Goal: Task Accomplishment & Management: Use online tool/utility

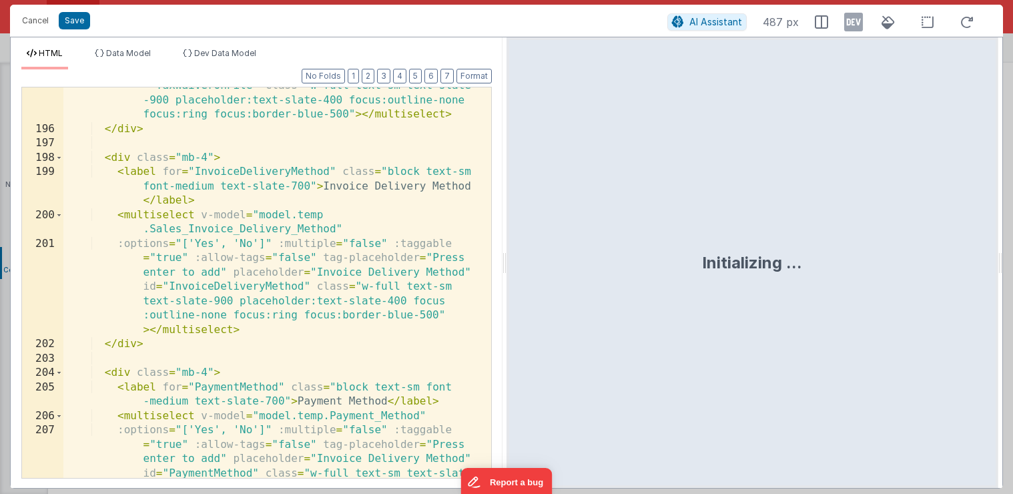
scroll to position [6021, 0]
click at [212, 247] on div ":options = "['Yes', 'No']" :multiple = "false" :taggable = "true" :allow-tags =…" at bounding box center [272, 317] width 418 height 563
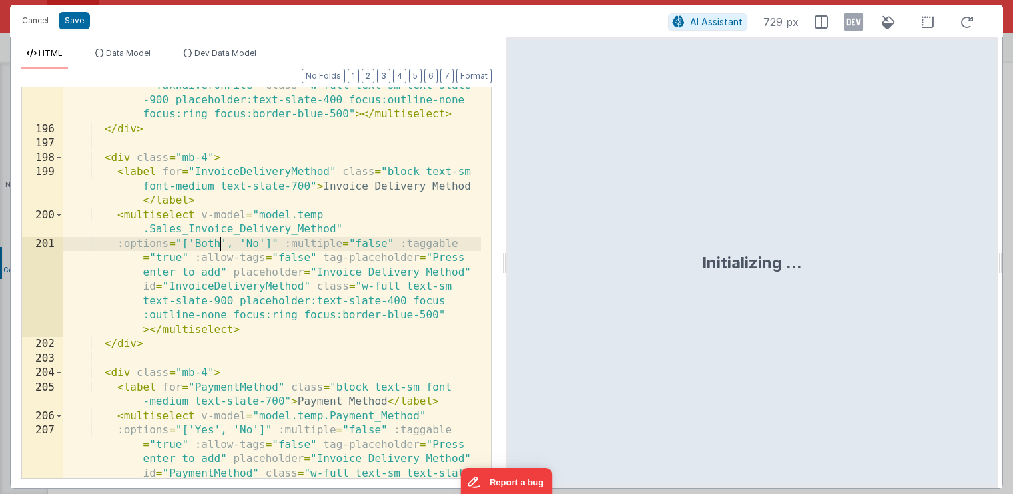
click at [256, 243] on div ":options = "['Yes', 'No']" :multiple = "false" :taggable = "true" :allow-tags =…" at bounding box center [272, 317] width 418 height 563
click at [284, 245] on div ":options = "['Yes', 'No']" :multiple = "false" :taggable = "true" :allow-tags =…" at bounding box center [272, 317] width 418 height 563
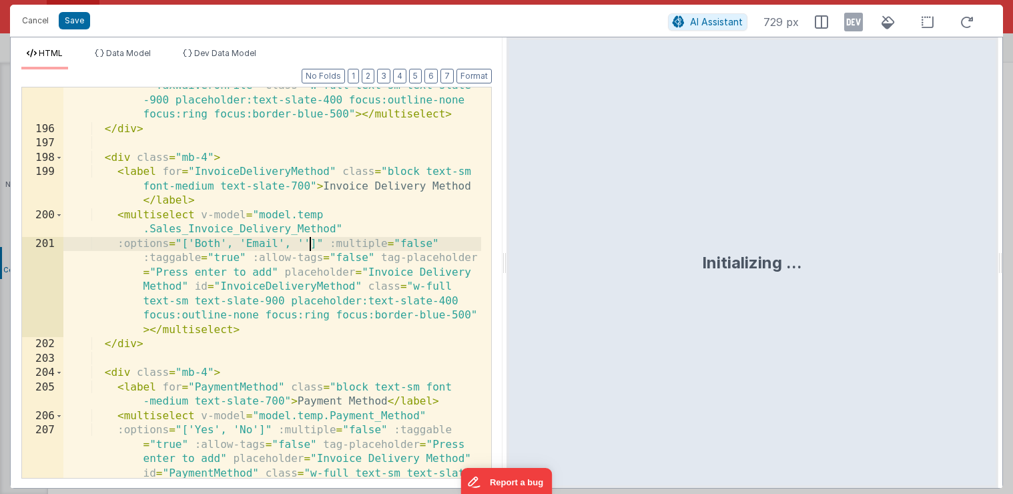
click at [302, 245] on div ":options = "['Yes', 'No']" :multiple = "false" :taggable = "true" :allow-tags =…" at bounding box center [272, 317] width 418 height 563
click at [328, 245] on div ":options = "['Yes', 'No']" :multiple = "false" :taggable = "true" :allow-tags =…" at bounding box center [272, 317] width 418 height 563
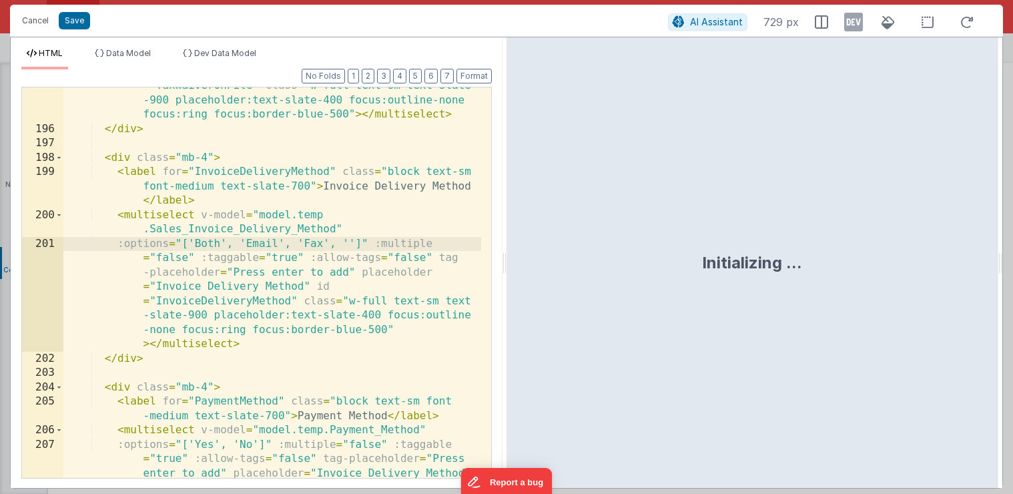
click at [350, 245] on div ":options = "['Yes', 'No']" :multiple = "false" :taggable = "true" :allow-tags =…" at bounding box center [272, 317] width 418 height 563
click at [379, 244] on div ":options = "['Yes', 'No']" :multiple = "false" :taggable = "true" :allow-tags =…" at bounding box center [272, 317] width 418 height 563
click at [400, 241] on div ":options = "['Yes', 'No']" :multiple = "false" :taggable = "true" :allow-tags =…" at bounding box center [272, 317] width 418 height 563
click at [423, 244] on div ":options = "['Yes', 'No']" :multiple = "false" :taggable = "true" :allow-tags =…" at bounding box center [272, 317] width 418 height 563
click at [445, 243] on div ":options = "['Yes', 'No']" :multiple = "false" :taggable = "true" :allow-tags =…" at bounding box center [272, 317] width 418 height 563
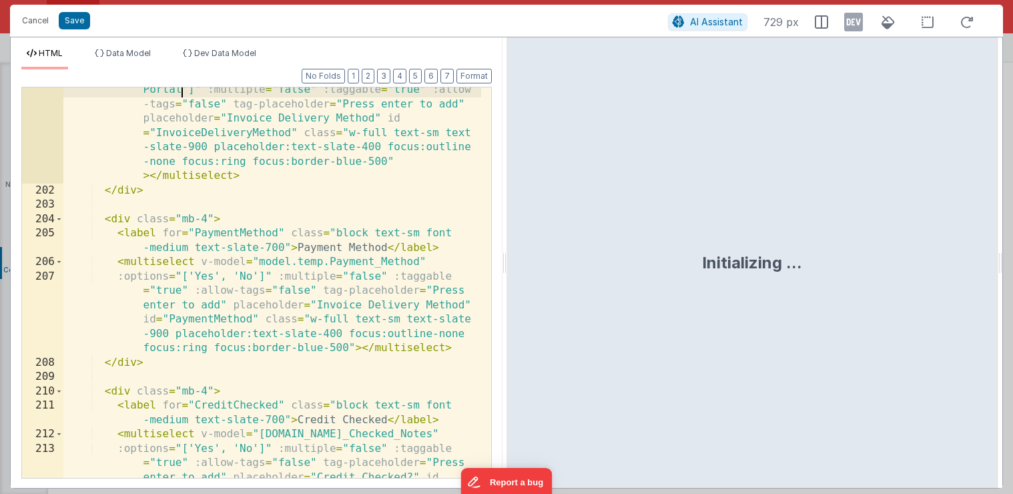
scroll to position [6202, 0]
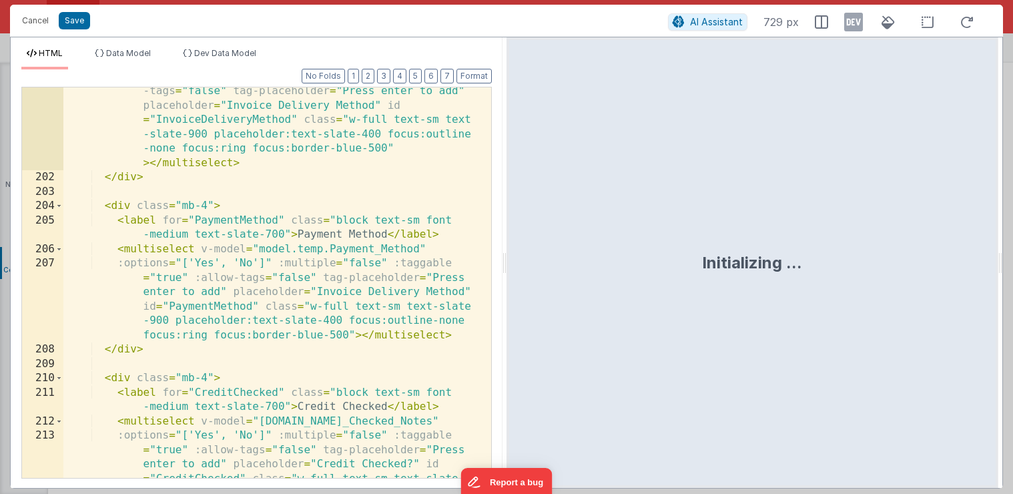
click at [211, 263] on div ":options = "['Both', 'Email', 'Fax', 'Mail', 'N/A', 'Web Portal']" :multiple = …" at bounding box center [272, 350] width 418 height 591
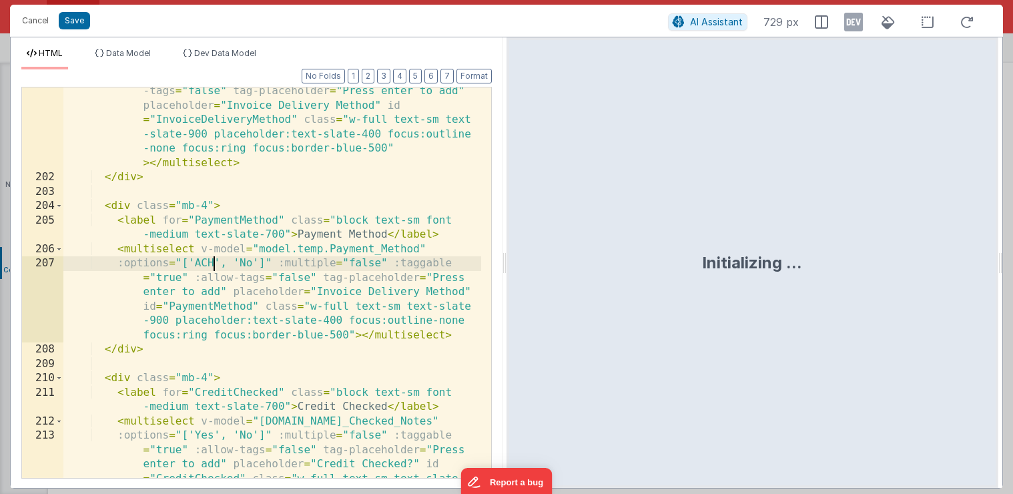
click at [252, 264] on div ":options = "['Both', 'Email', 'Fax', 'Mail', 'N/A', 'Web Portal']" :multiple = …" at bounding box center [272, 350] width 418 height 591
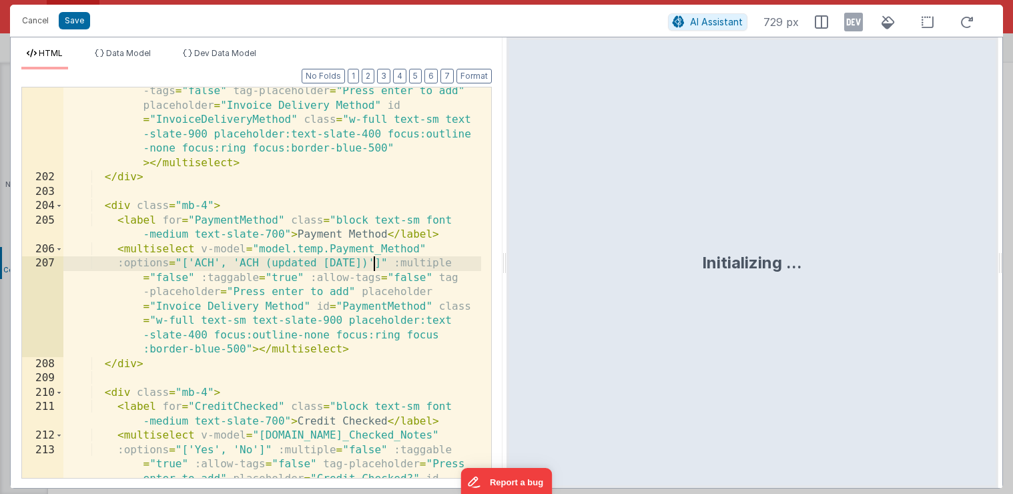
click at [372, 262] on div ":options = "['Both', 'Email', 'Fax', 'Mail', 'N/A', 'Web Portal']" :multiple = …" at bounding box center [272, 350] width 418 height 591
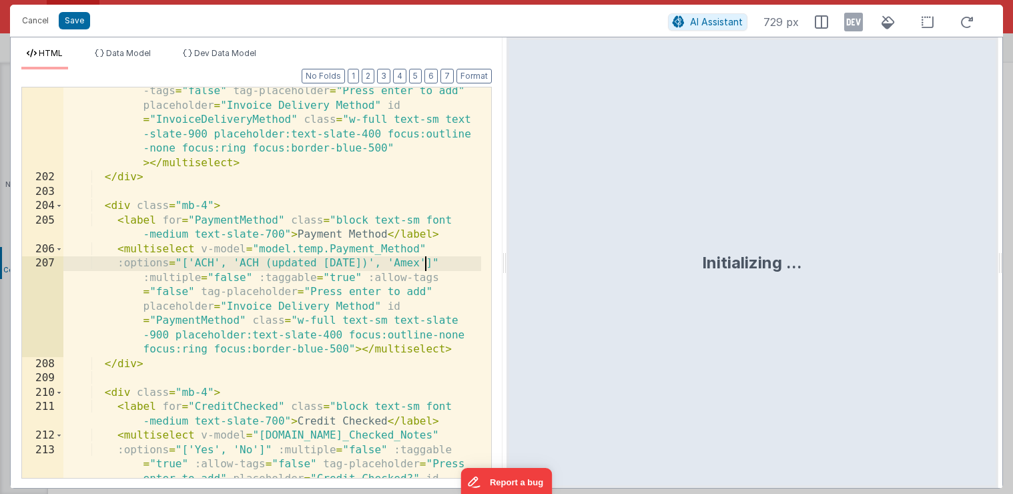
click at [423, 265] on div ":options = "['Both', 'Email', 'Fax', 'Mail', 'N/A', 'Web Portal']" :multiple = …" at bounding box center [272, 350] width 418 height 591
click at [445, 261] on div ":options = "['Both', 'Email', 'Fax', 'Mail', 'N/A', 'Web Portal']" :multiple = …" at bounding box center [272, 350] width 418 height 591
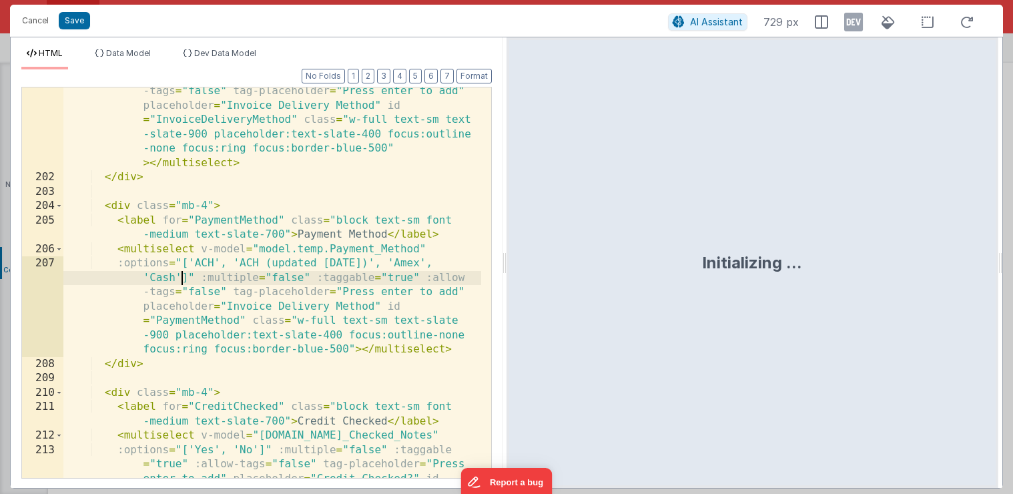
click at [180, 275] on div ":options = "['Both', 'Email', 'Fax', 'Mail', 'N/A', 'Web Portal']" :multiple = …" at bounding box center [272, 350] width 418 height 591
click at [162, 278] on div ":options = "['Both', 'Email', 'Fax', 'Mail', 'N/A', 'Web Portal']" :multiple = …" at bounding box center [272, 350] width 418 height 591
click at [236, 278] on div ":options = "['Both', 'Email', 'Fax', 'Mail', 'N/A', 'Web Portal']" :multiple = …" at bounding box center [272, 350] width 418 height 591
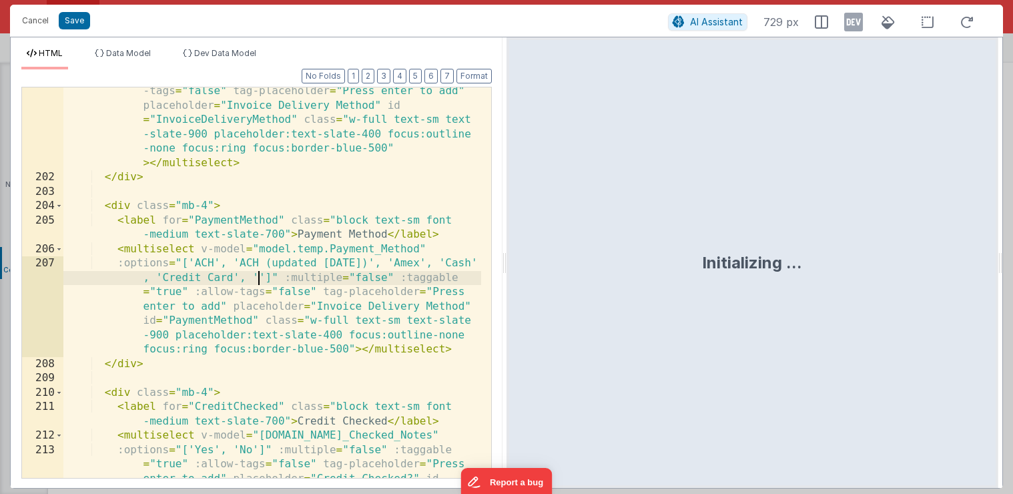
click at [257, 274] on div ":options = "['Both', 'Email', 'Fax', 'Mail', 'N/A', 'Web Portal']" :multiple = …" at bounding box center [272, 350] width 418 height 591
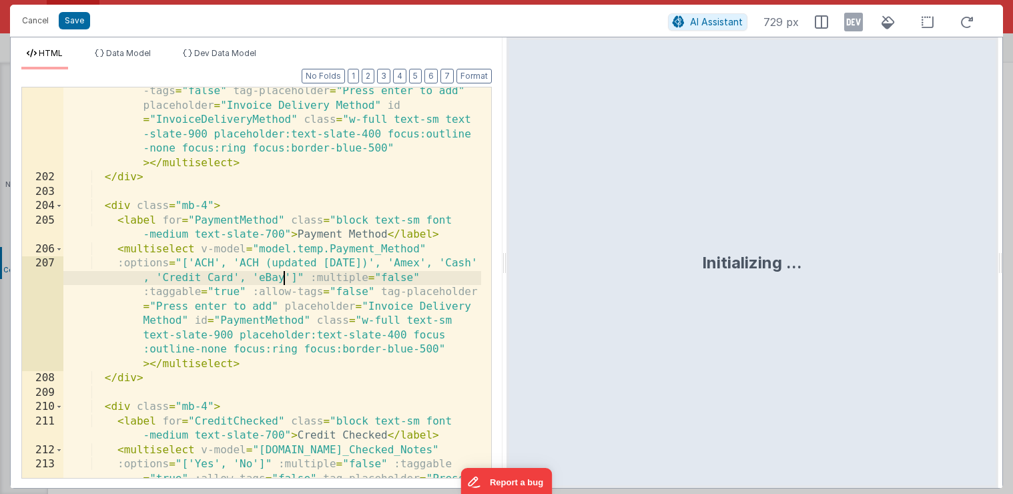
click at [290, 277] on div ":options = "['Both', 'Email', 'Fax', 'Mail', 'N/A', 'Web Portal']" :multiple = …" at bounding box center [272, 350] width 418 height 591
click at [310, 278] on div ":options = "['Both', 'Email', 'Fax', 'Mail', 'N/A', 'Web Portal']" :multiple = …" at bounding box center [272, 350] width 418 height 591
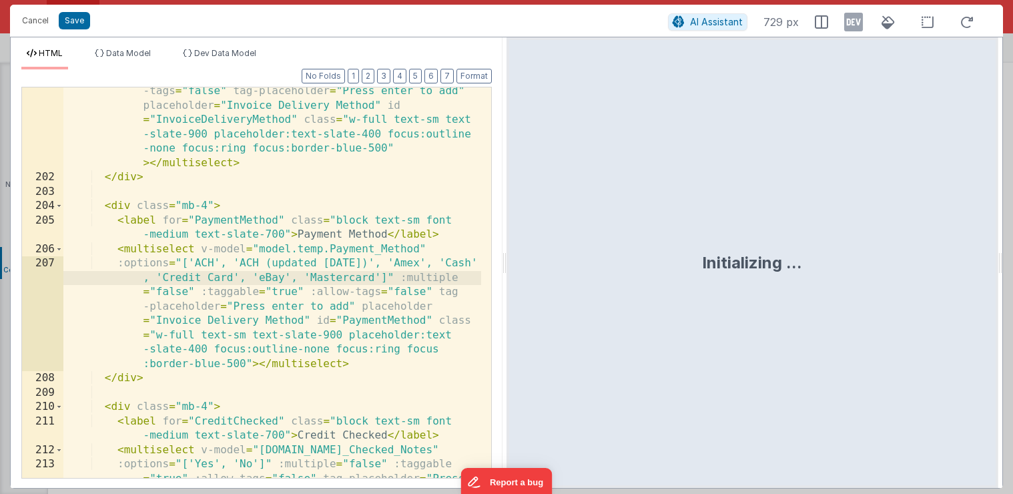
click at [378, 278] on div ":options = "['Both', 'Email', 'Fax', 'Mail', 'N/A', 'Web Portal']" :multiple = …" at bounding box center [272, 350] width 418 height 591
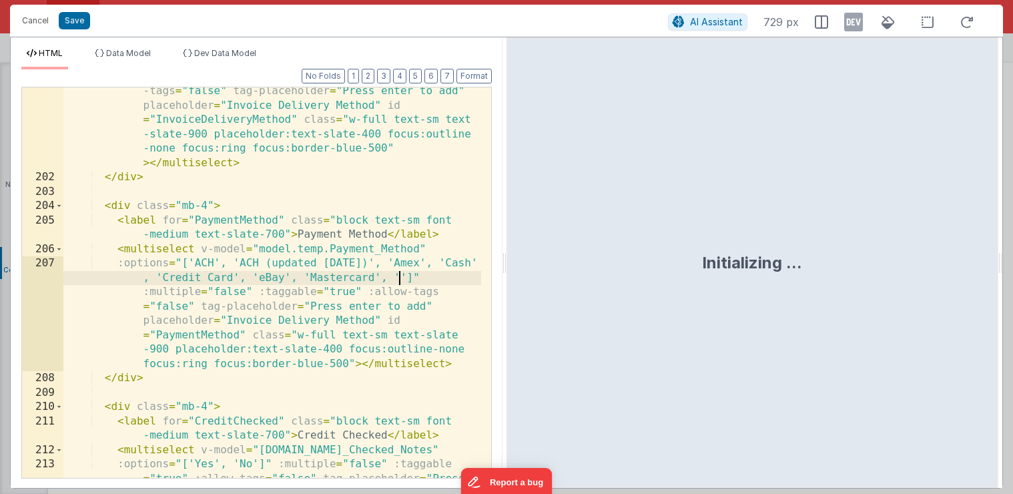
click at [400, 278] on div ":options = "['Both', 'Email', 'Fax', 'Mail', 'N/A', 'Web Portal']" :multiple = …" at bounding box center [272, 350] width 418 height 591
click at [442, 278] on div ":options = "['Both', 'Email', 'Fax', 'Mail', 'N/A', 'Web Portal']" :multiple = …" at bounding box center [272, 350] width 418 height 591
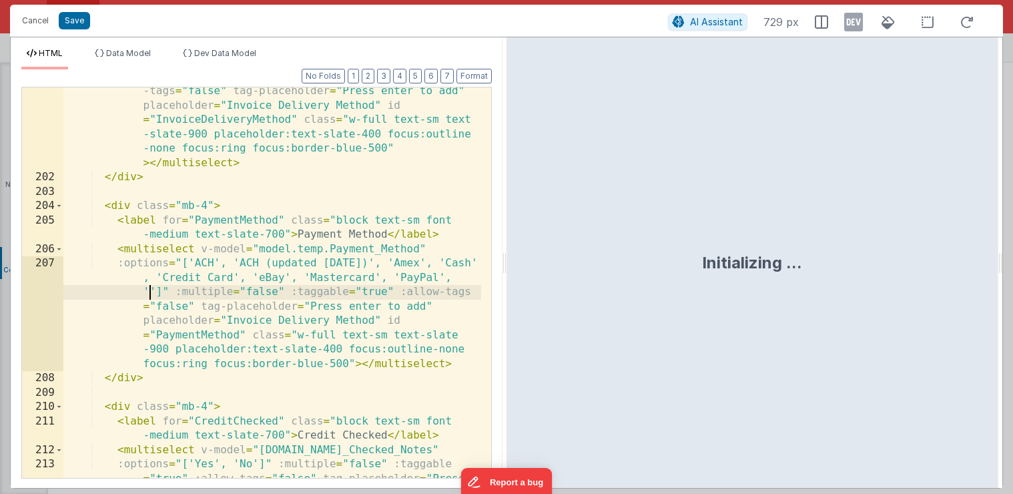
click at [151, 292] on div ":options = "['Both', 'Email', 'Fax', 'Mail', 'N/A', 'Web Portal']" :multiple = …" at bounding box center [272, 350] width 418 height 591
click at [180, 294] on div ":options = "['Both', 'Email', 'Fax', 'Mail', 'N/A', 'Web Portal']" :multiple = …" at bounding box center [272, 350] width 418 height 591
click at [202, 290] on div ":options = "['Both', 'Email', 'Fax', 'Mail', 'N/A', 'Web Portal']" :multiple = …" at bounding box center [272, 350] width 418 height 591
click at [230, 293] on div ":options = "['Both', 'Email', 'Fax', 'Mail', 'N/A', 'Web Portal']" :multiple = …" at bounding box center [272, 350] width 418 height 591
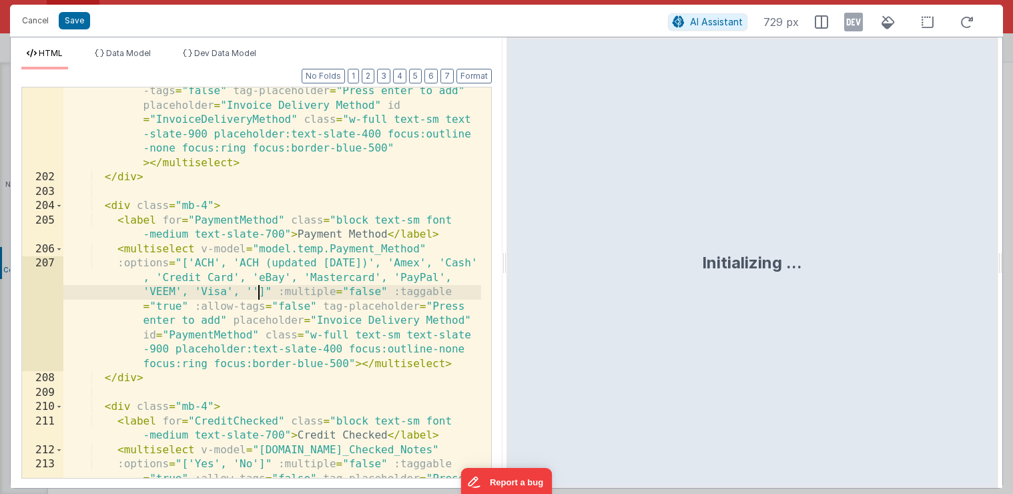
click at [254, 289] on div ":options = "['Both', 'Email', 'Fax', 'Mail', 'N/A', 'Web Portal']" :multiple = …" at bounding box center [272, 350] width 418 height 591
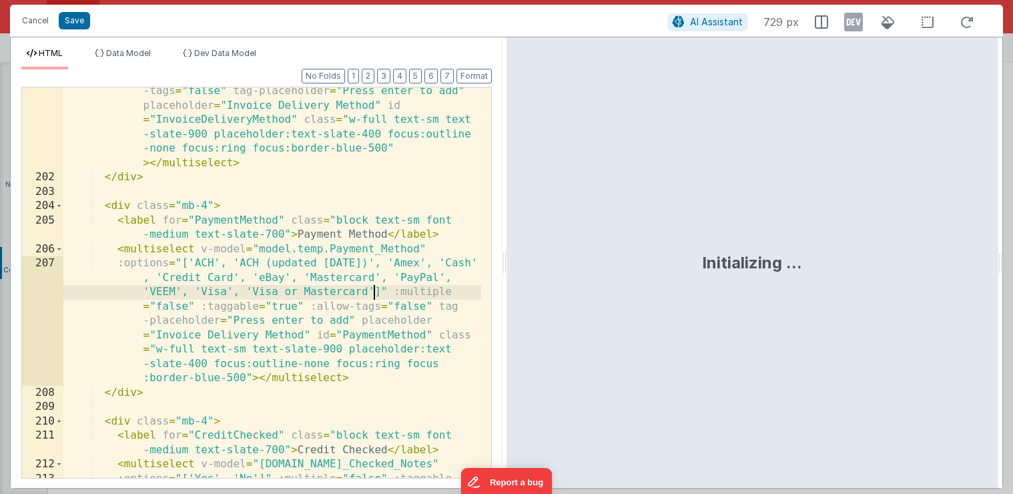
click at [372, 292] on div ":options = "['Both', 'Email', 'Fax', 'Mail', 'N/A', 'Web Portal']" :multiple = …" at bounding box center [272, 350] width 418 height 591
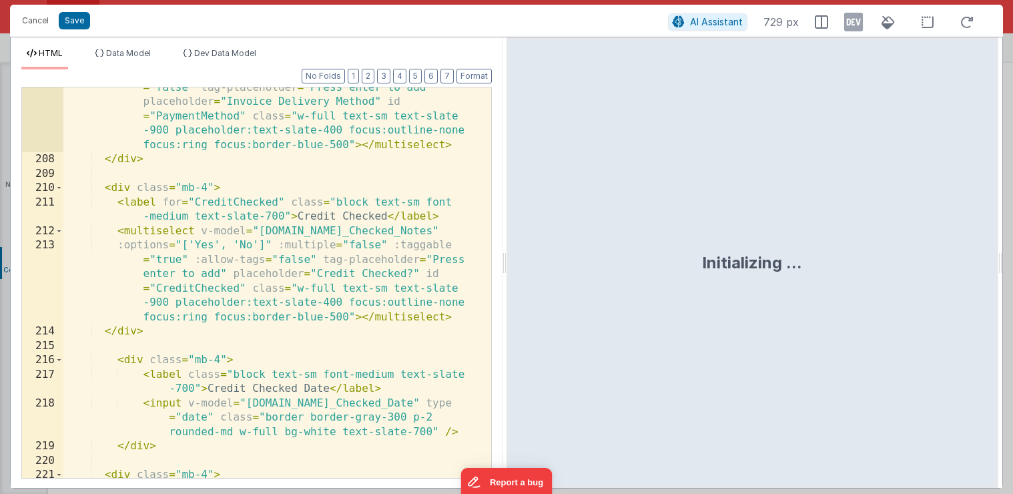
scroll to position [6449, 0]
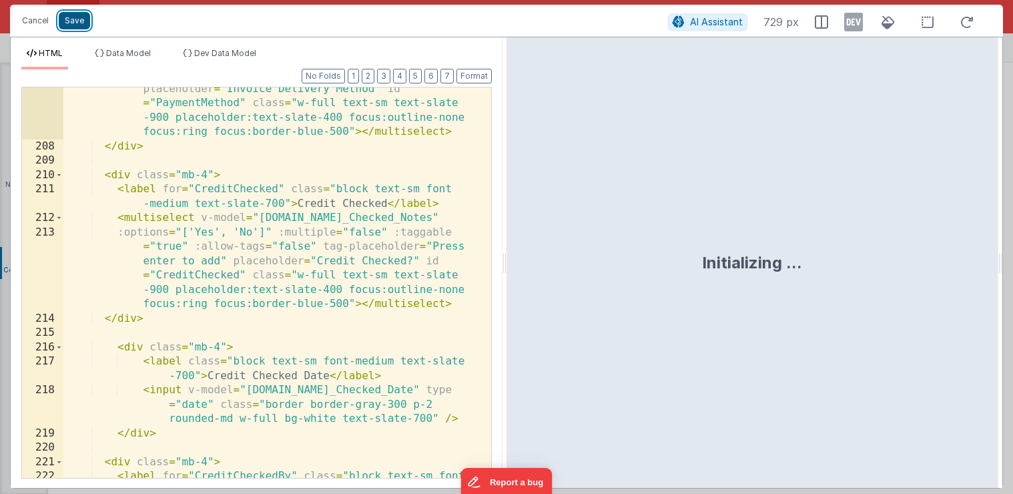
click at [73, 19] on button "Save" at bounding box center [74, 20] width 31 height 17
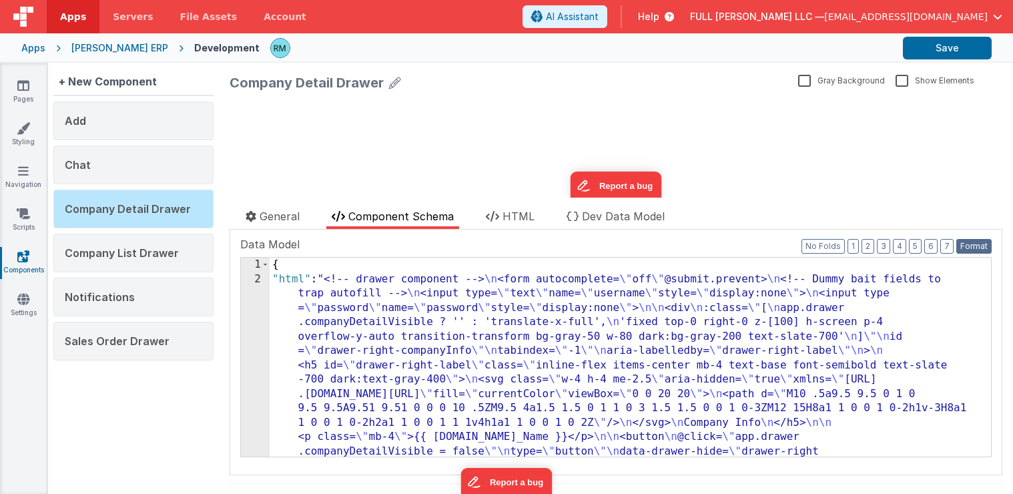
click at [956, 244] on button "Format" at bounding box center [973, 246] width 35 height 15
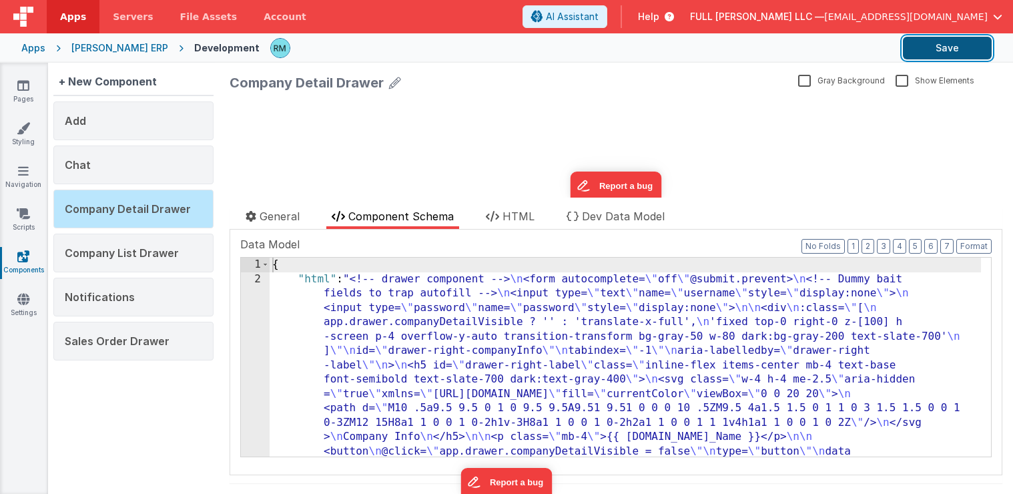
click at [944, 53] on button "Save" at bounding box center [947, 48] width 89 height 23
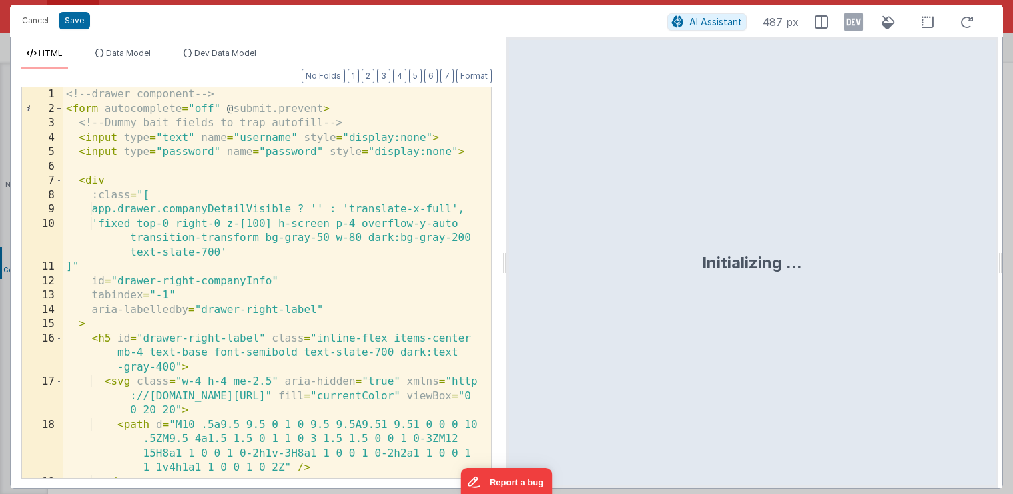
click at [263, 258] on div "<!-- drawer component --> < form autocomplete = "off" @ submit.prevent > <!-- D…" at bounding box center [272, 296] width 418 height 419
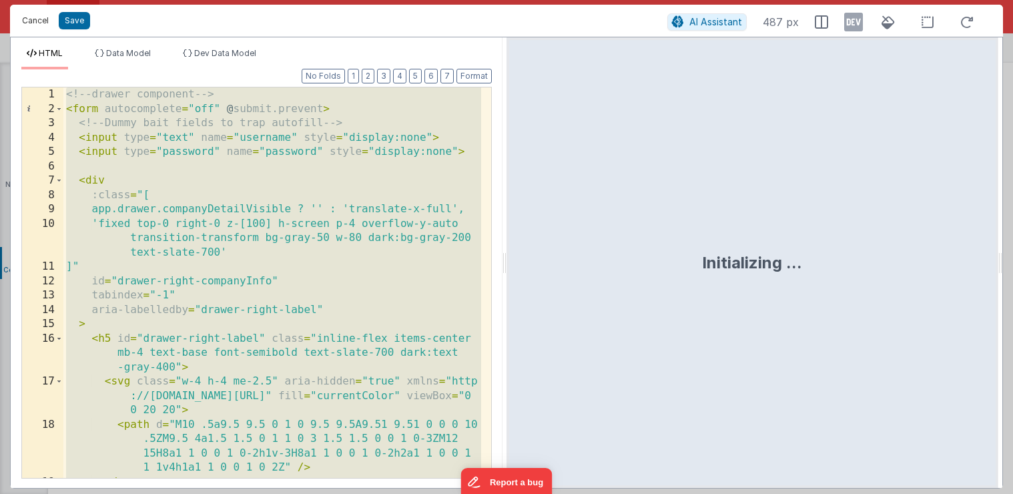
click at [44, 23] on button "Cancel" at bounding box center [35, 20] width 40 height 19
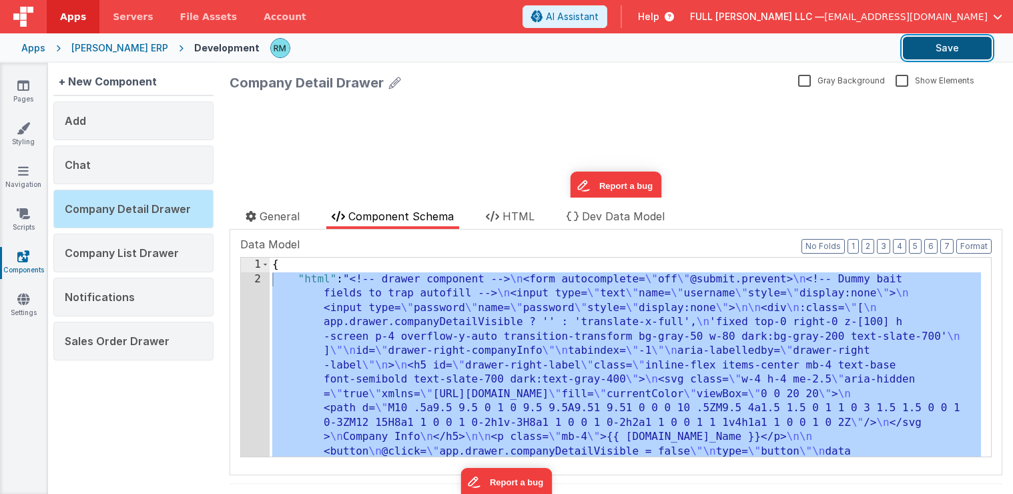
click at [947, 49] on button "Save" at bounding box center [947, 48] width 89 height 23
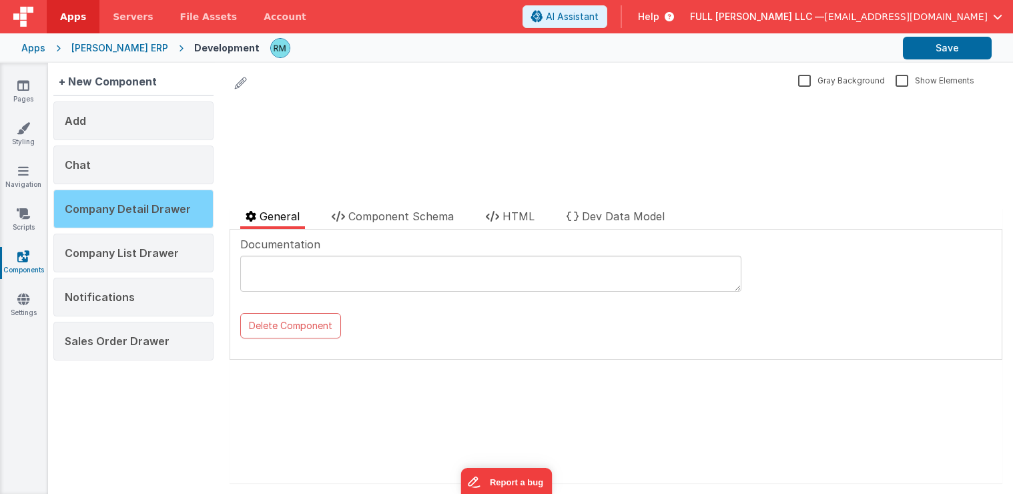
click at [169, 208] on span "Company Detail Drawer" at bounding box center [128, 208] width 126 height 13
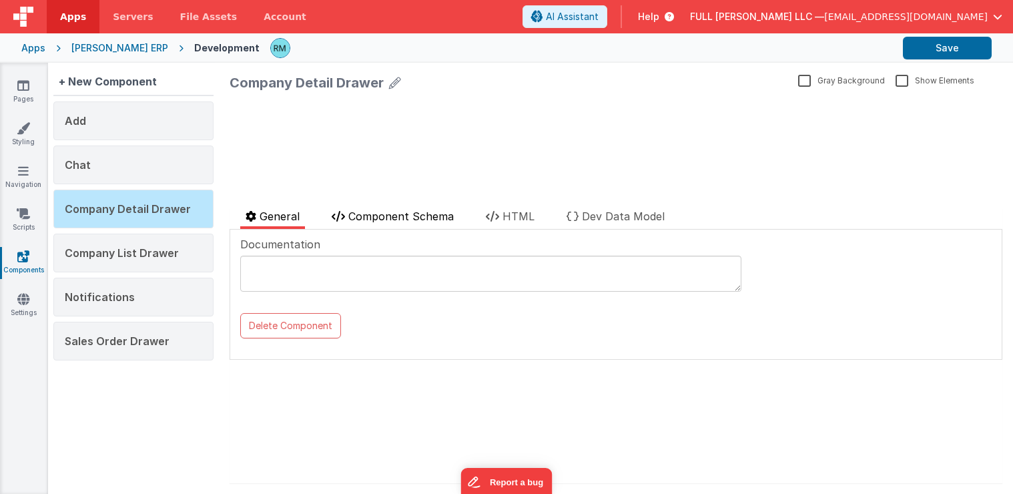
click at [422, 218] on span "Component Schema" at bounding box center [400, 216] width 105 height 13
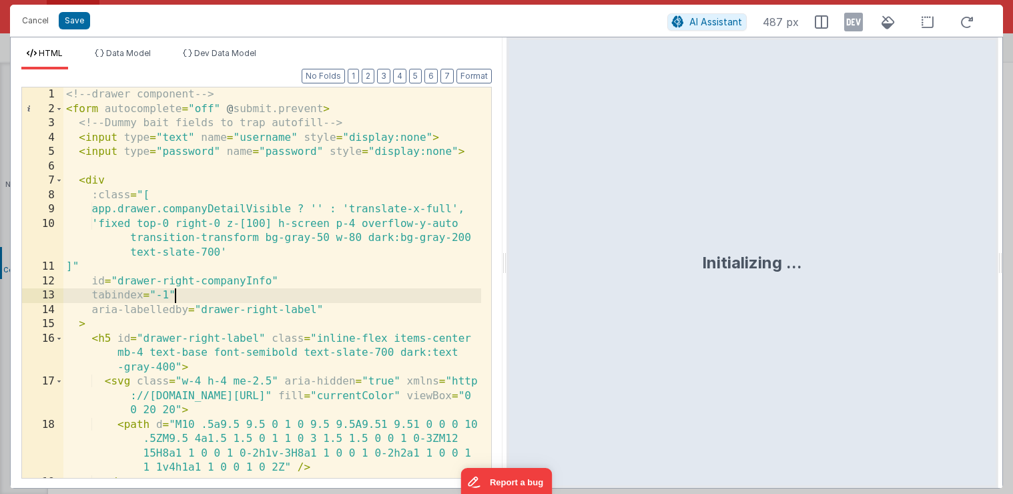
click at [350, 294] on div "<!-- drawer component --> < form autocomplete = "off" @ submit.prevent > <!-- D…" at bounding box center [272, 296] width 418 height 419
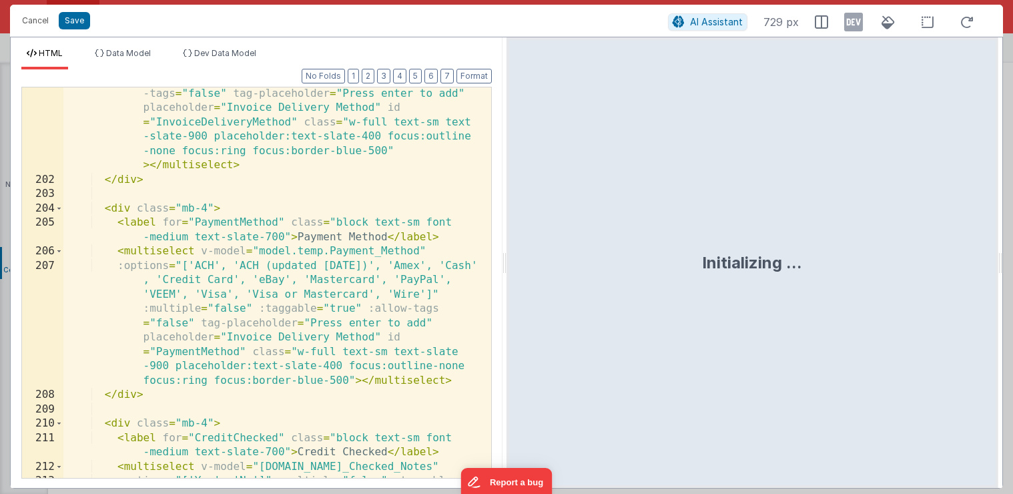
scroll to position [7014, 0]
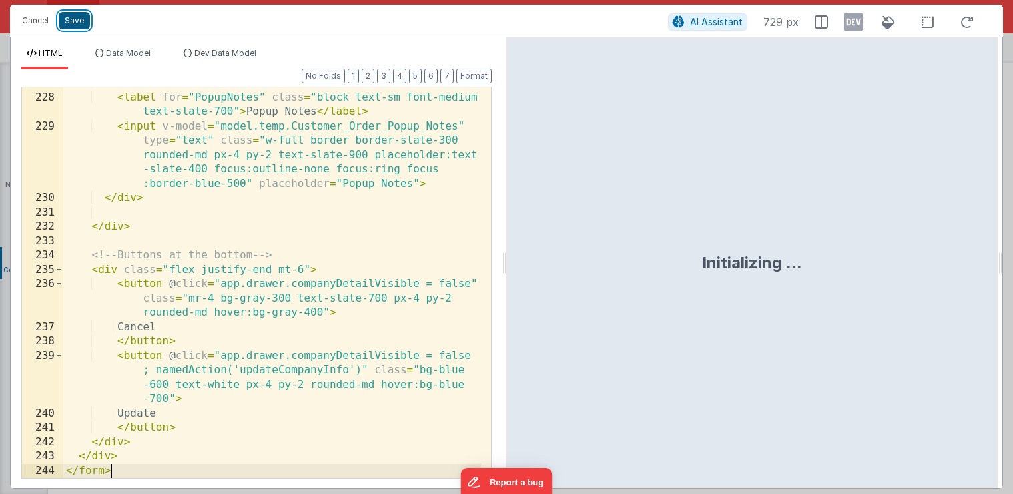
click at [75, 21] on button "Save" at bounding box center [74, 20] width 31 height 17
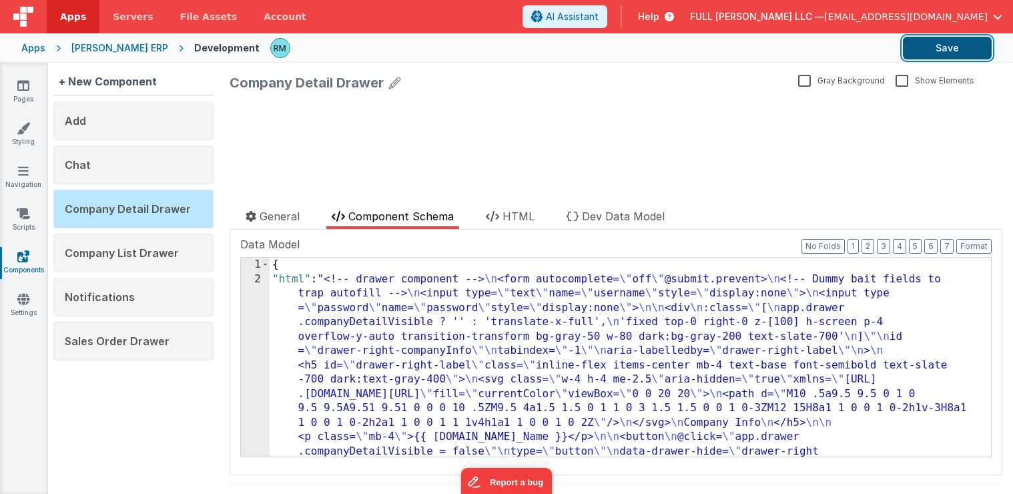
click at [965, 44] on button "Save" at bounding box center [947, 48] width 89 height 23
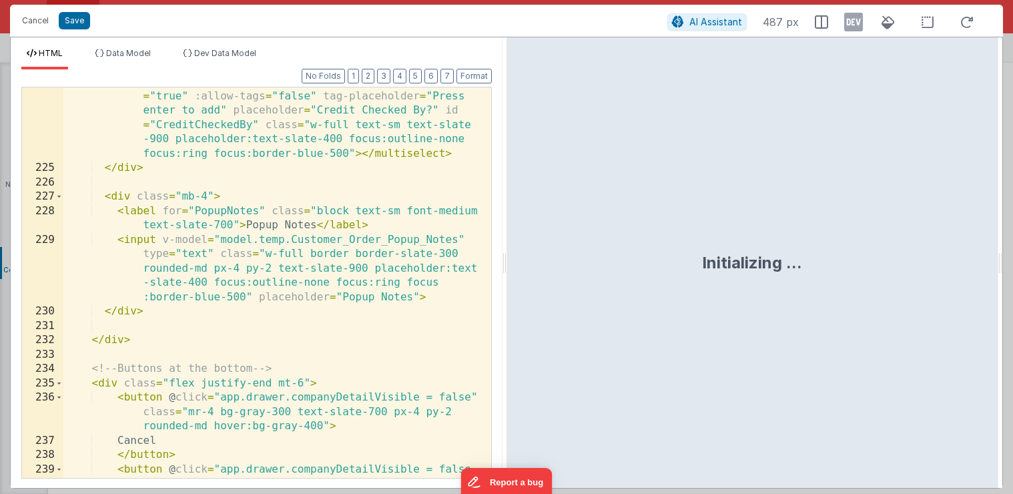
scroll to position [6913, 0]
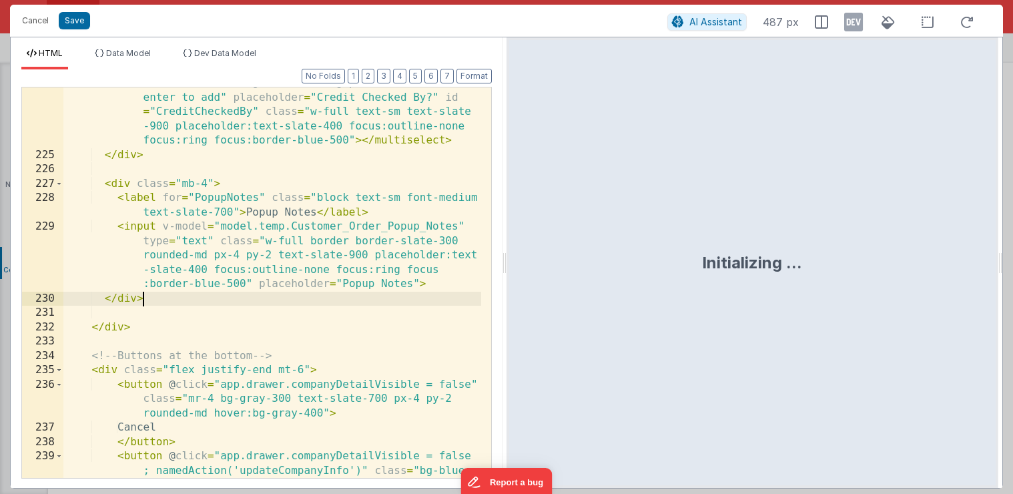
click at [188, 298] on div ":options = "['Yes', 'No']" :multiple = "false" :taggable = "true" :allow-tags =…" at bounding box center [272, 329] width 418 height 534
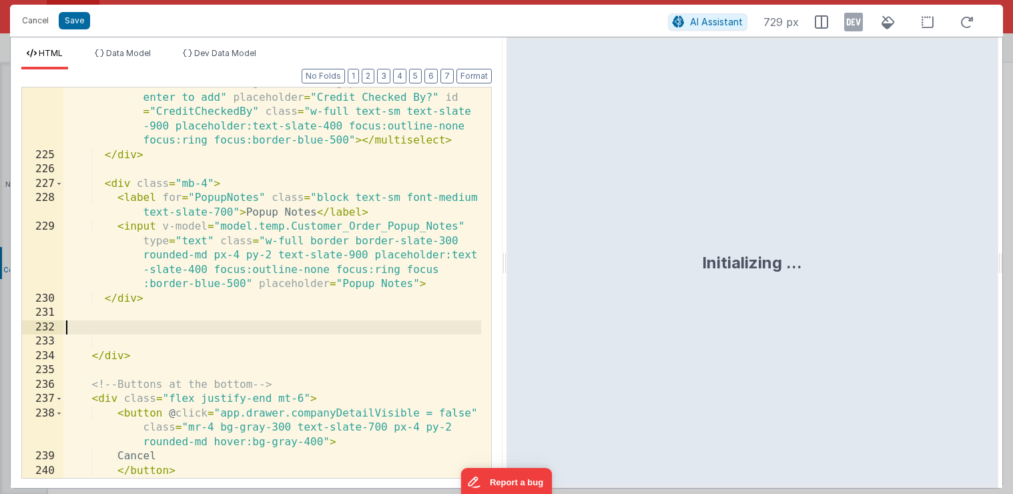
scroll to position [6970, 0]
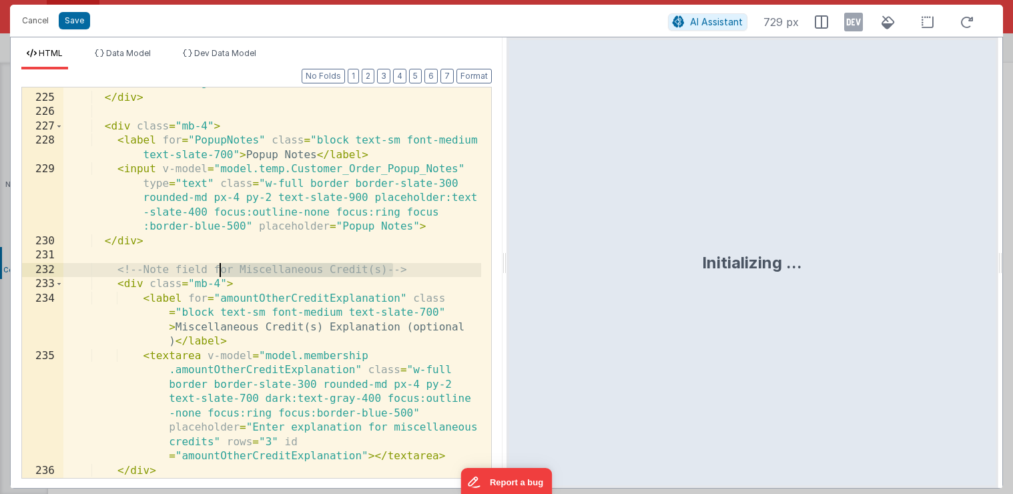
drag, startPoint x: 395, startPoint y: 271, endPoint x: 220, endPoint y: 272, distance: 174.9
click at [220, 272] on div ":options = "['Yes', 'No']" :multiple = "false" :taggable = "true" :allow-tags =…" at bounding box center [272, 250] width 418 height 491
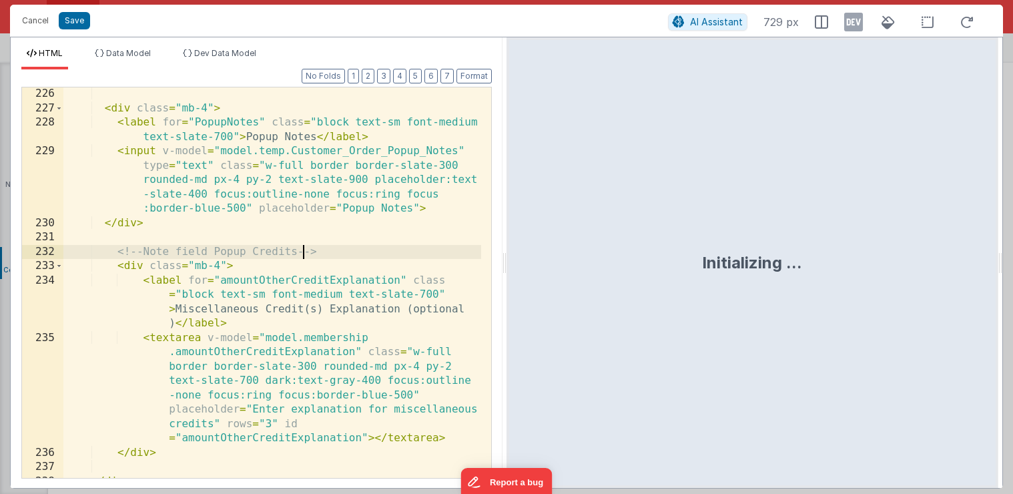
scroll to position [6988, 0]
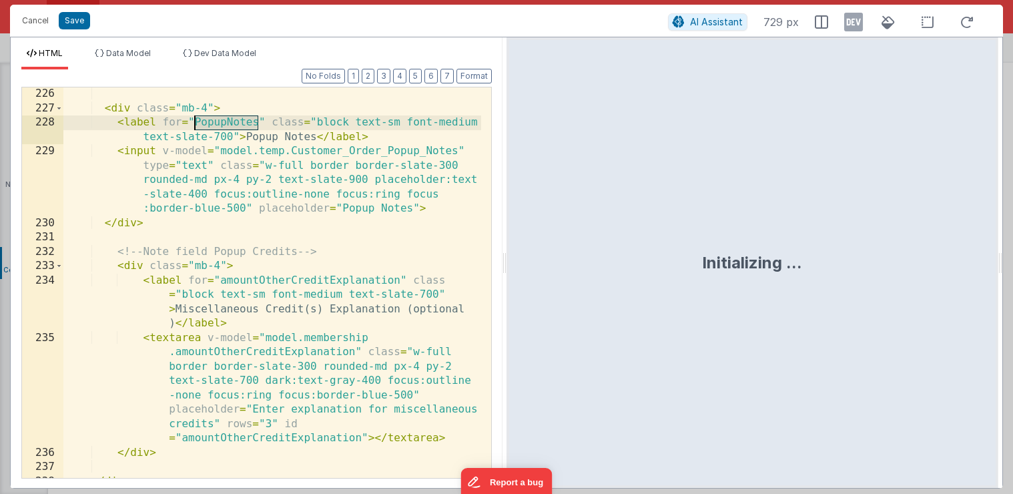
drag, startPoint x: 258, startPoint y: 123, endPoint x: 192, endPoint y: 124, distance: 66.1
click at [192, 124] on div "< div class = "mb-4" > < label for = "PopupNotes" class = "block text-sm font-m…" at bounding box center [272, 296] width 418 height 419
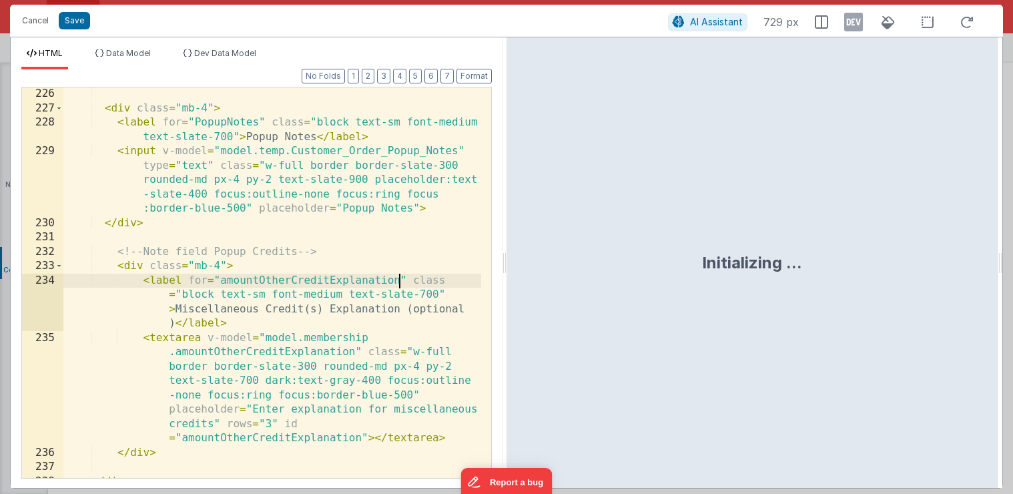
click at [401, 280] on div "< div class = "mb-4" > < label for = "PopupNotes" class = "block text-sm font-m…" at bounding box center [272, 296] width 418 height 419
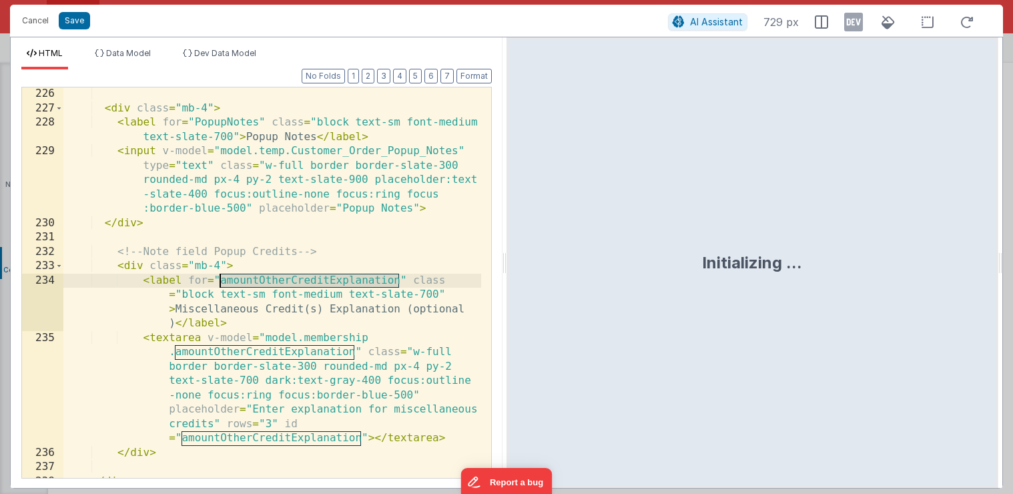
drag, startPoint x: 399, startPoint y: 282, endPoint x: 222, endPoint y: 286, distance: 177.6
click at [222, 286] on div "< div class = "mb-4" > < label for = "PopupNotes" class = "block text-sm font-m…" at bounding box center [272, 296] width 418 height 419
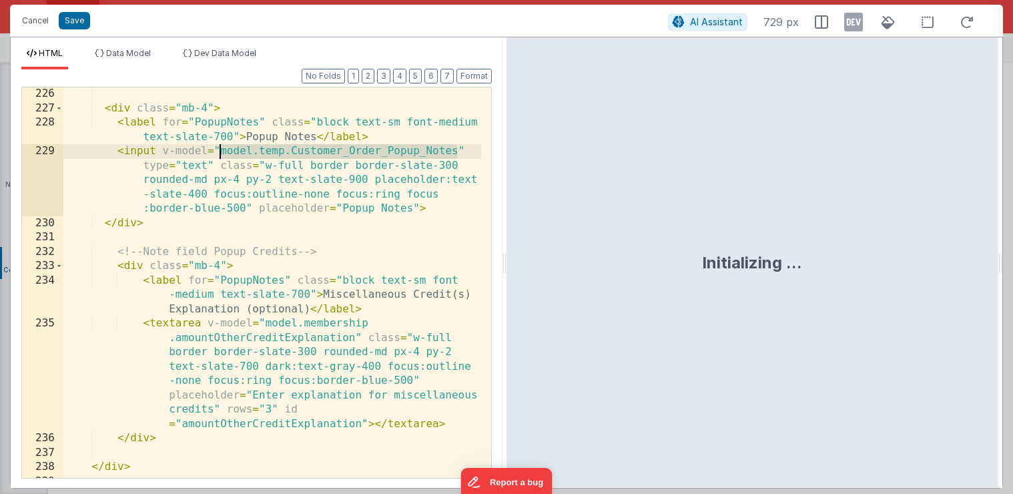
drag, startPoint x: 455, startPoint y: 151, endPoint x: 221, endPoint y: 154, distance: 233.6
click at [221, 154] on div "< div class = "mb-4" > < label for = "PopupNotes" class = "block text-sm font-m…" at bounding box center [272, 296] width 418 height 419
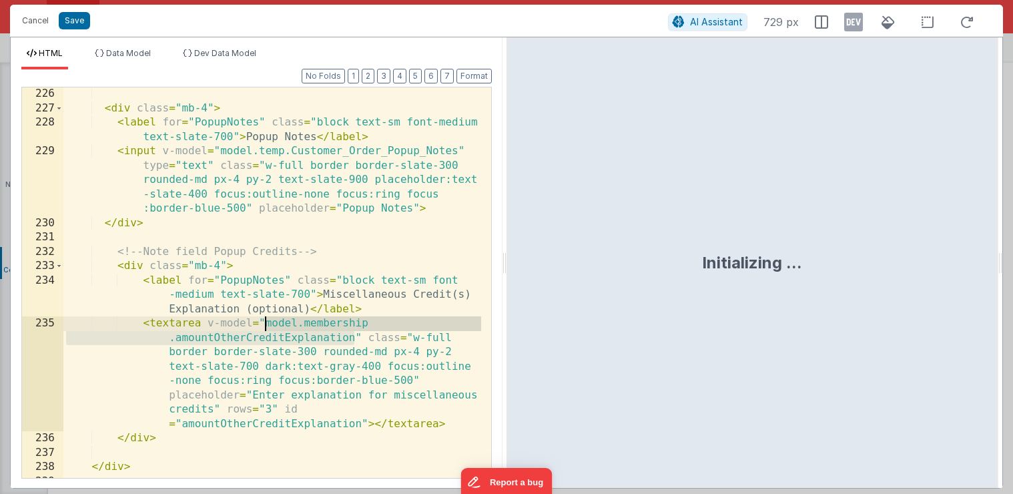
drag, startPoint x: 356, startPoint y: 338, endPoint x: 265, endPoint y: 324, distance: 92.5
click at [265, 324] on div "< div class = "mb-4" > < label for = "PopupNotes" class = "block text-sm font-m…" at bounding box center [272, 296] width 418 height 419
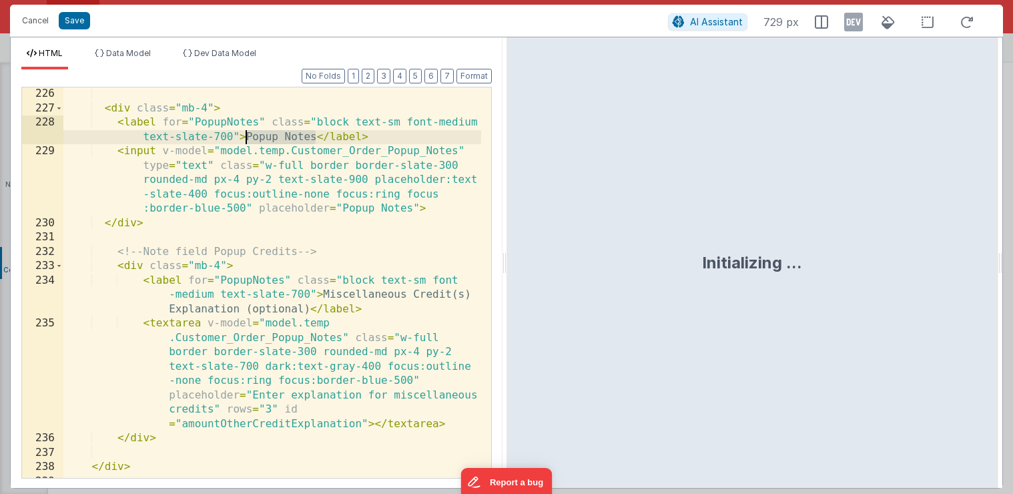
drag, startPoint x: 316, startPoint y: 137, endPoint x: 245, endPoint y: 139, distance: 71.4
click at [245, 139] on div "< div class = "mb-4" > < label for = "PopupNotes" class = "block text-sm font-m…" at bounding box center [272, 296] width 418 height 419
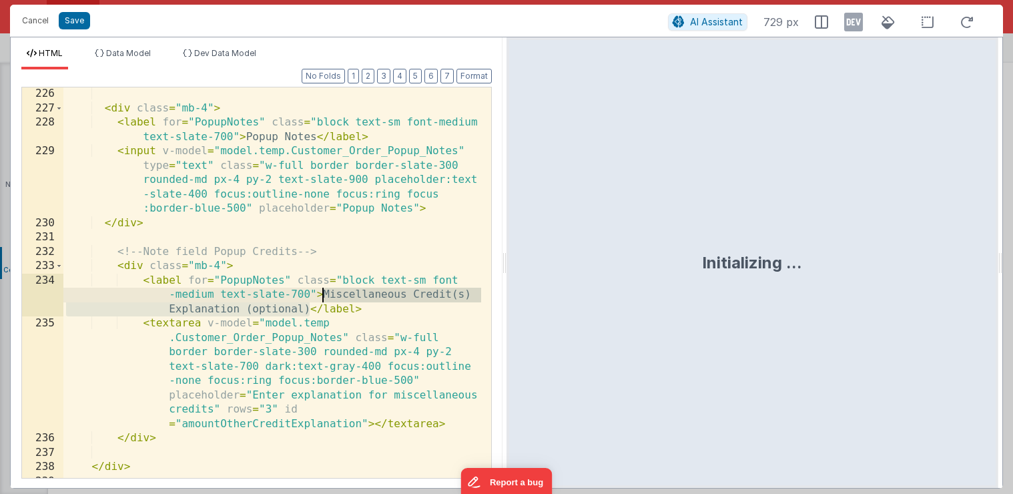
drag, startPoint x: 310, startPoint y: 311, endPoint x: 324, endPoint y: 299, distance: 18.5
click at [324, 299] on div "< div class = "mb-4" > < label for = "PopupNotes" class = "block text-sm font-m…" at bounding box center [272, 296] width 418 height 419
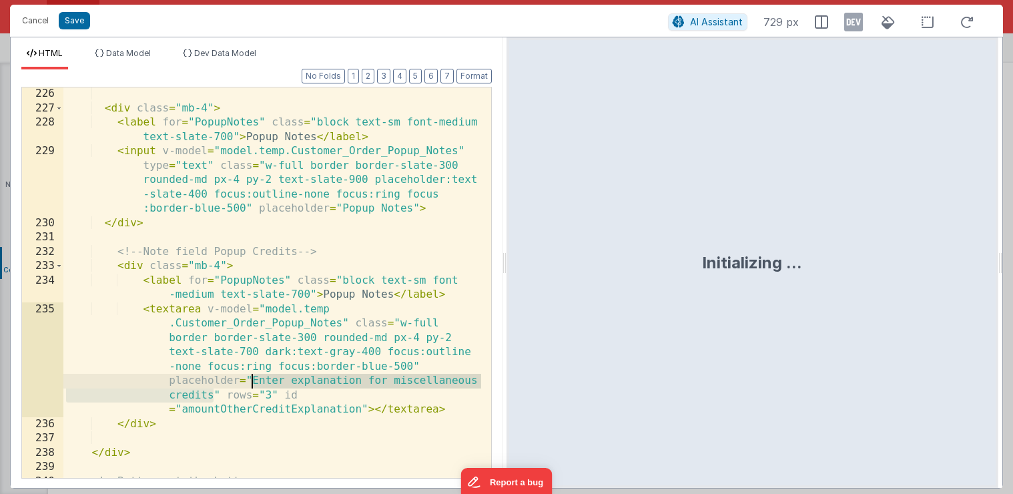
drag, startPoint x: 215, startPoint y: 396, endPoint x: 252, endPoint y: 380, distance: 40.1
click at [252, 380] on div "< div class = "mb-4" > < label for = "PopupNotes" class = "block text-sm font-m…" at bounding box center [272, 296] width 418 height 419
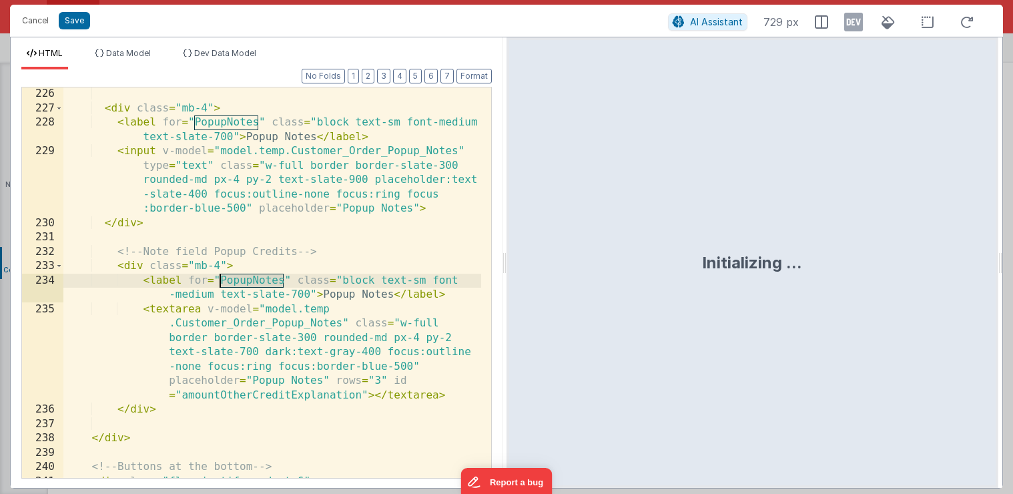
drag, startPoint x: 284, startPoint y: 279, endPoint x: 222, endPoint y: 284, distance: 61.6
click at [222, 284] on div "< div class = "mb-4" > < label for = "PopupNotes" class = "block text-sm font-m…" at bounding box center [272, 311] width 418 height 448
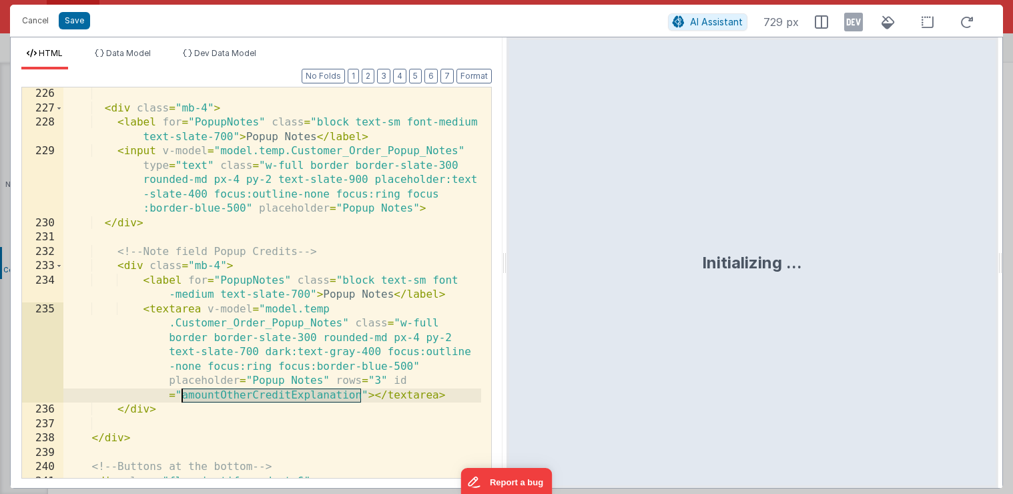
drag, startPoint x: 360, startPoint y: 394, endPoint x: 184, endPoint y: 394, distance: 176.2
click at [184, 394] on div "< div class = "mb-4" > < label for = "PopupNotes" class = "block text-sm font-m…" at bounding box center [272, 311] width 418 height 448
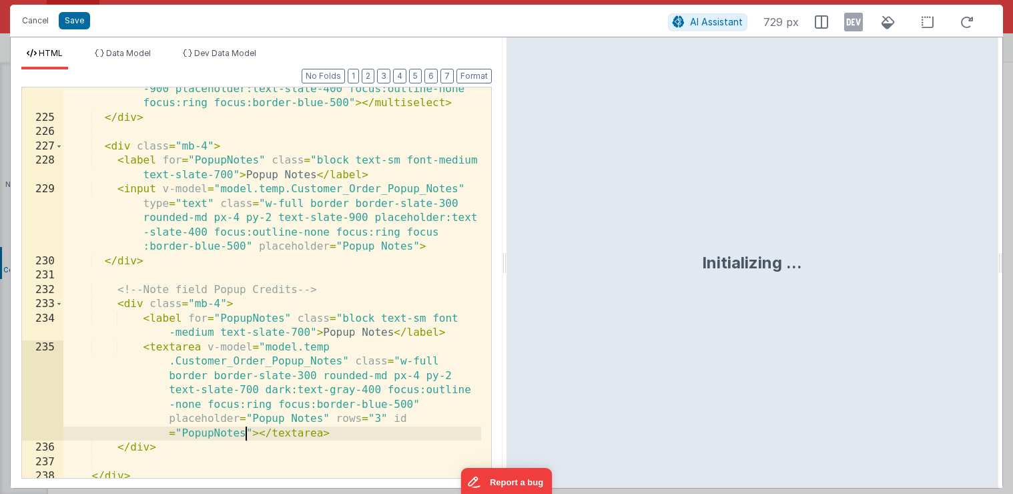
scroll to position [6950, 0]
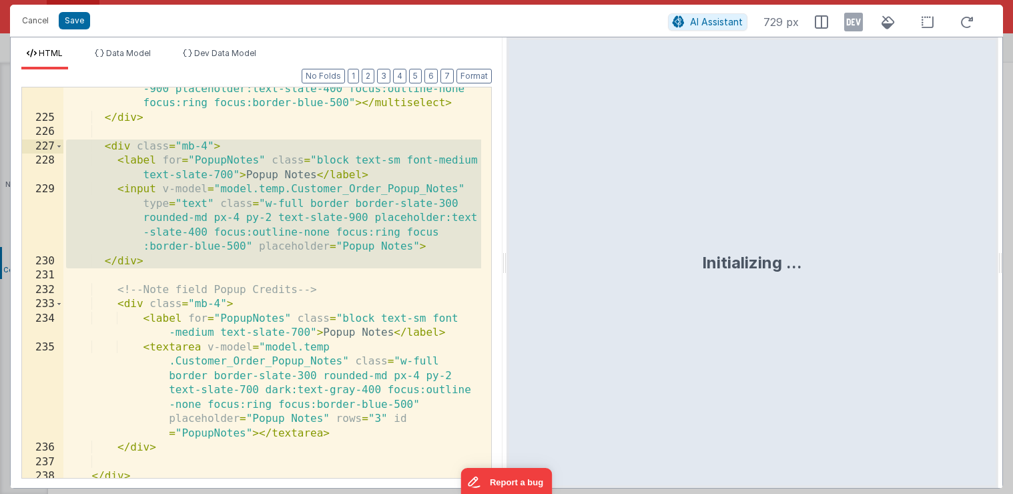
drag, startPoint x: 157, startPoint y: 268, endPoint x: 34, endPoint y: 145, distance: 173.7
click at [34, 145] on div "224 225 226 227 228 229 230 231 232 233 234 235 236 237 238 239 240 241 242 243…" at bounding box center [256, 283] width 471 height 392
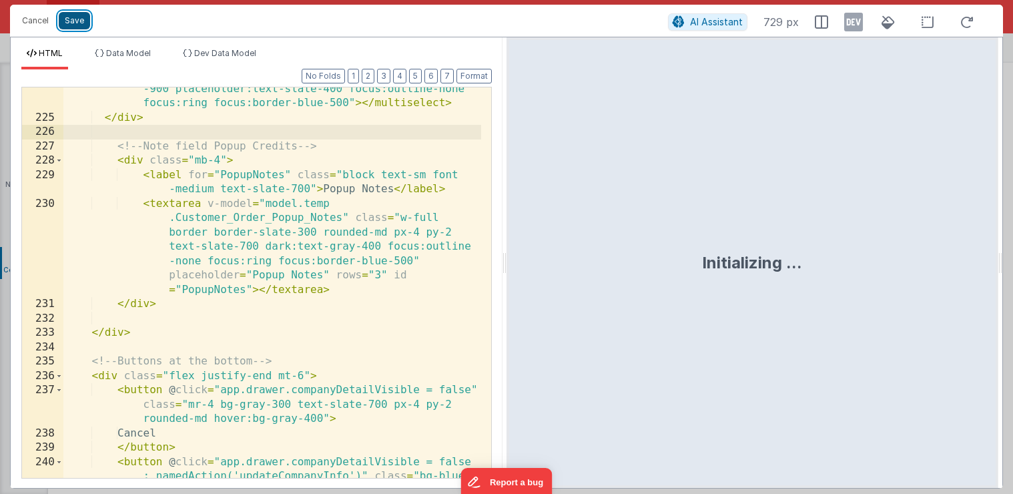
click at [76, 28] on button "Save" at bounding box center [74, 20] width 31 height 17
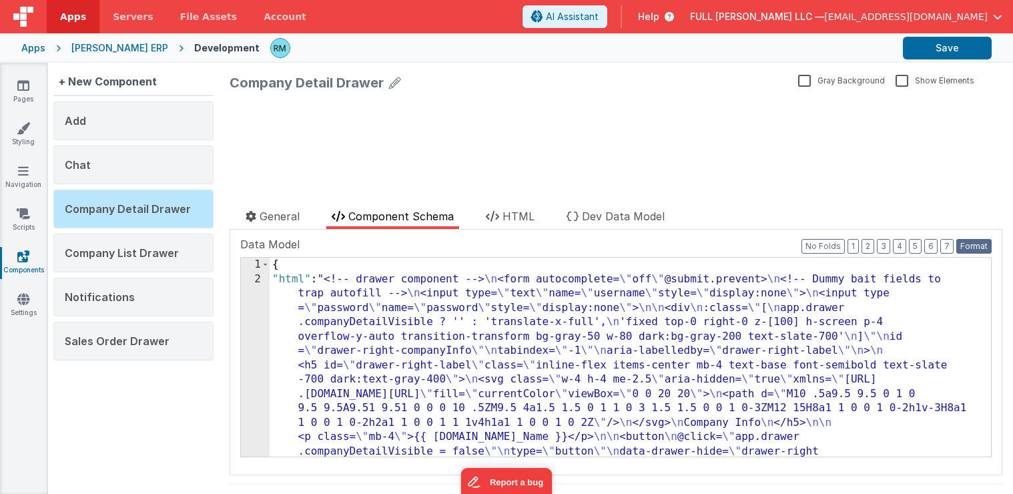
click at [956, 249] on button "Format" at bounding box center [973, 246] width 35 height 15
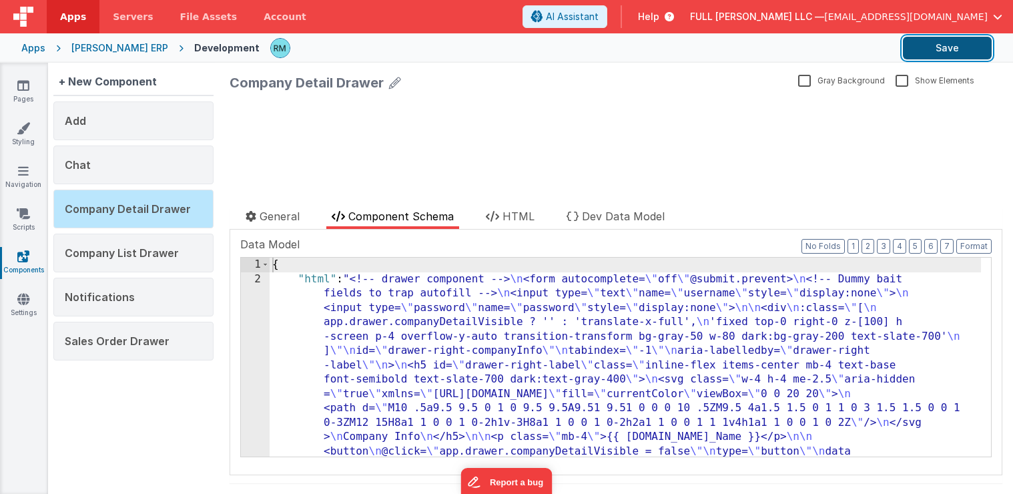
click at [928, 51] on button "Save" at bounding box center [947, 48] width 89 height 23
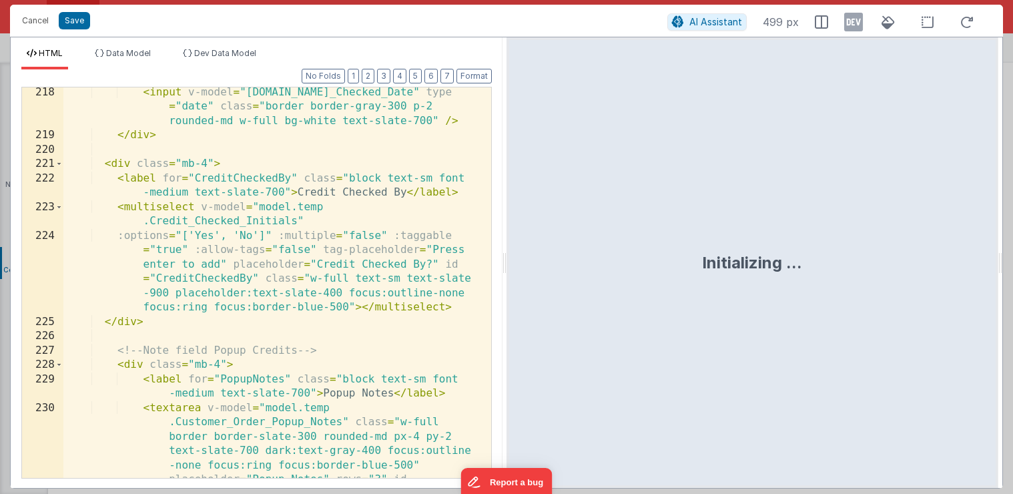
scroll to position [6746, 0]
click at [212, 236] on div "< input v-model = "[DOMAIN_NAME]_Checked_Date" type = "date" class = "border bo…" at bounding box center [272, 352] width 418 height 534
click at [244, 234] on div "< input v-model = "[DOMAIN_NAME]_Checked_Date" type = "date" class = "border bo…" at bounding box center [272, 352] width 418 height 534
click at [250, 235] on div "< input v-model = "[DOMAIN_NAME]_Checked_Date" type = "date" class = "border bo…" at bounding box center [272, 352] width 418 height 534
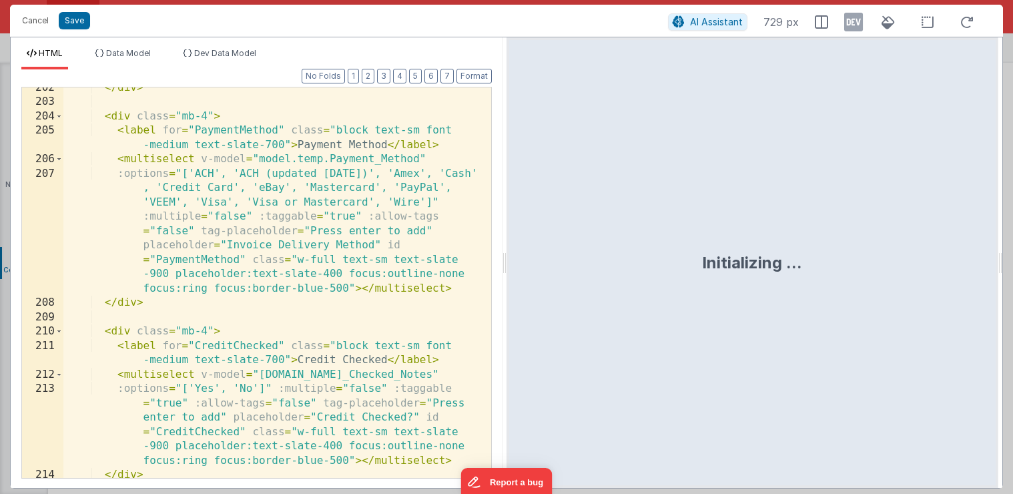
scroll to position [6292, 0]
click at [83, 27] on button "Save" at bounding box center [74, 20] width 31 height 17
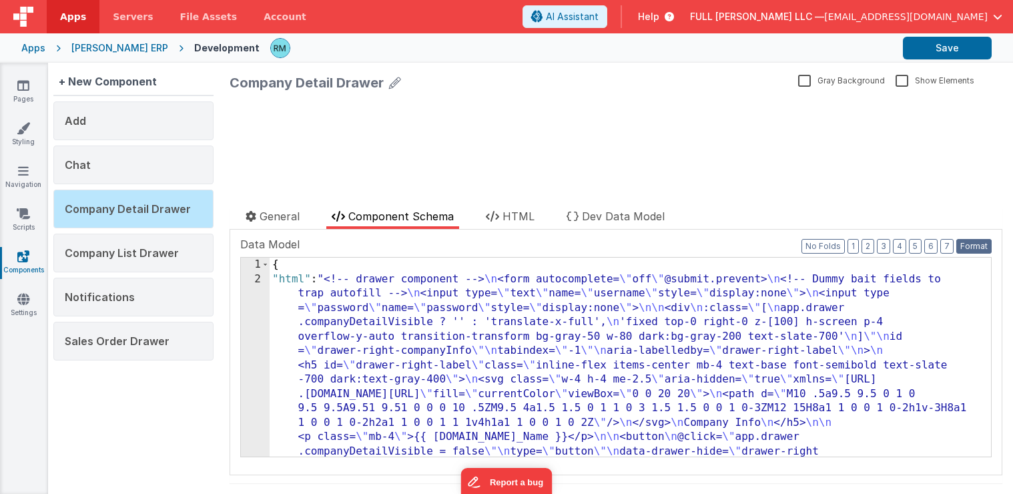
click at [970, 244] on button "Format" at bounding box center [973, 246] width 35 height 15
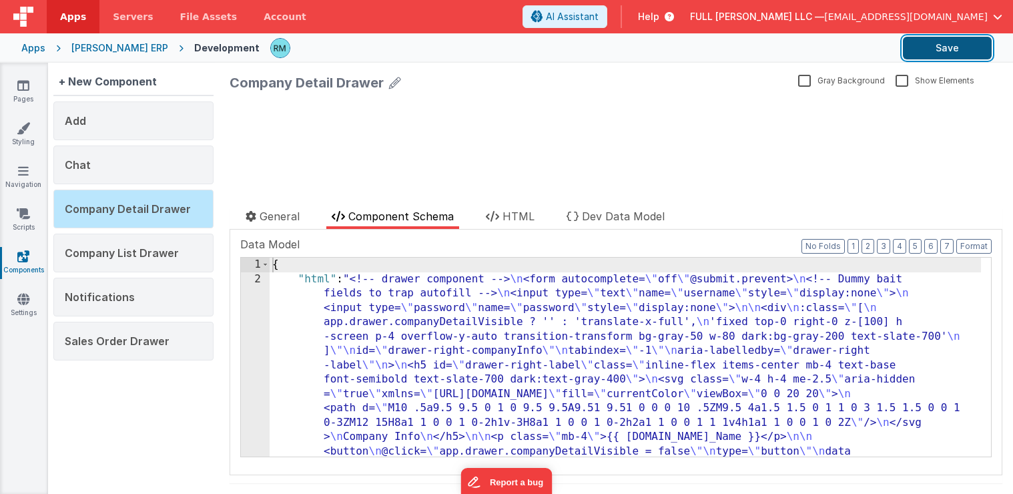
click at [950, 57] on button "Save" at bounding box center [947, 48] width 89 height 23
click at [27, 89] on icon at bounding box center [23, 85] width 12 height 13
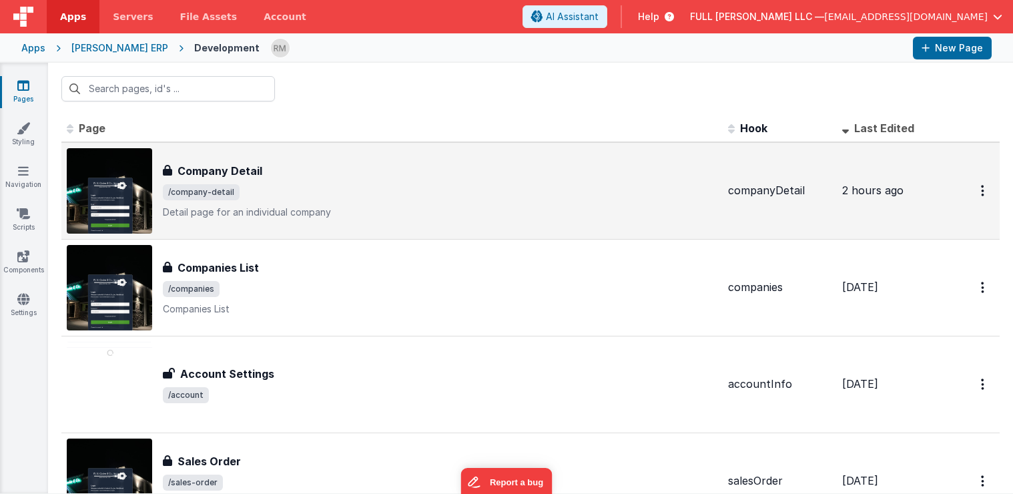
click at [205, 166] on h3 "Company Detail" at bounding box center [220, 171] width 85 height 16
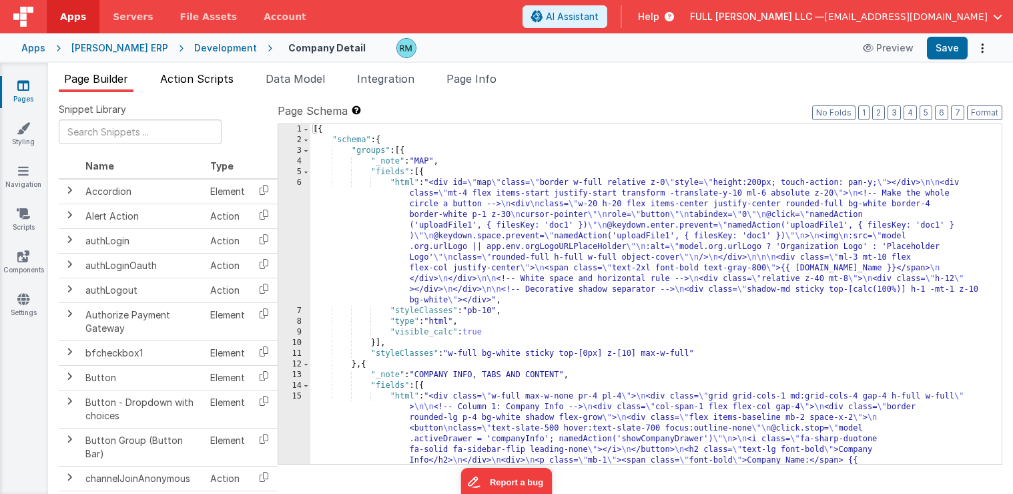
click at [204, 84] on span "Action Scripts" at bounding box center [196, 78] width 73 height 13
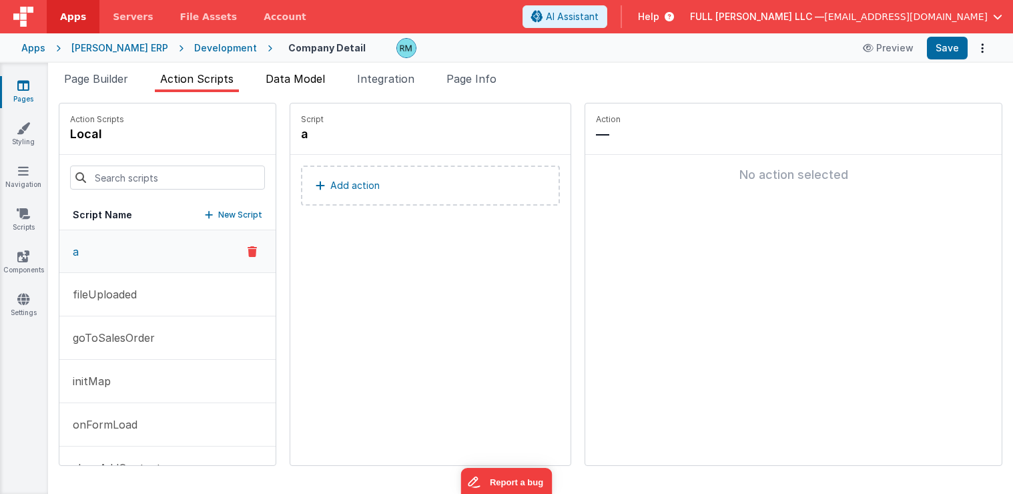
click at [282, 83] on span "Data Model" at bounding box center [295, 78] width 59 height 13
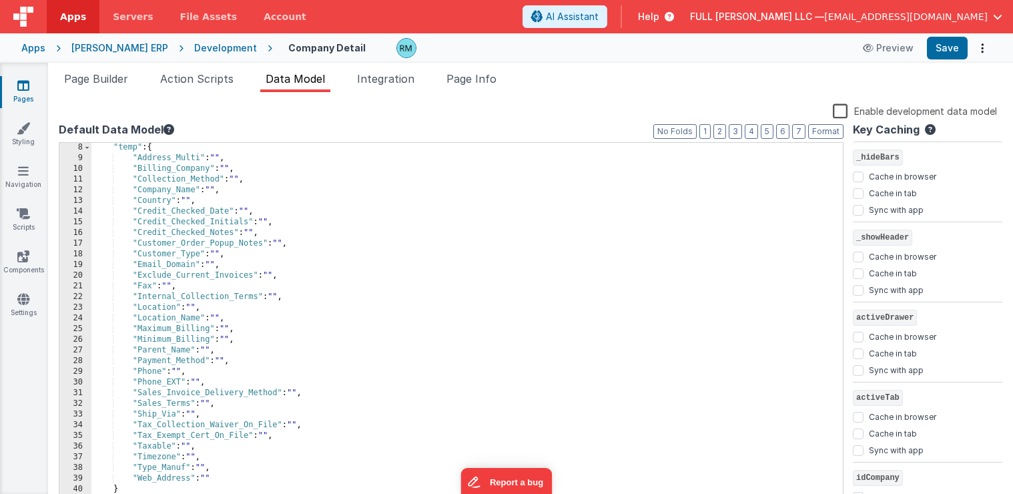
scroll to position [75, 0]
click at [226, 480] on div ""temp" : { "Address_Multi" : "" , "Billing_Company" : "" , "Collection_Method" …" at bounding box center [461, 334] width 741 height 384
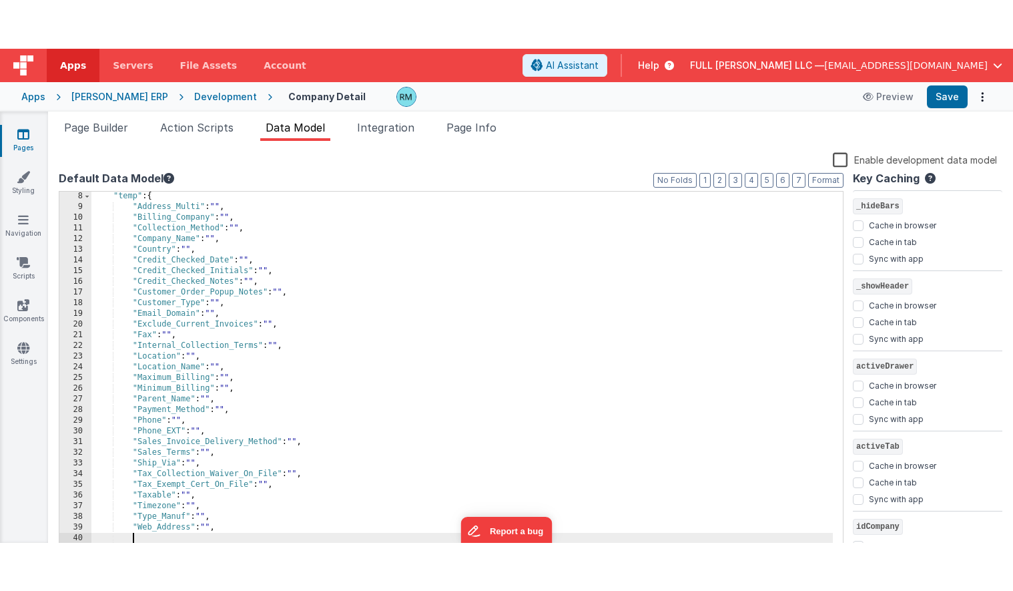
scroll to position [0, 0]
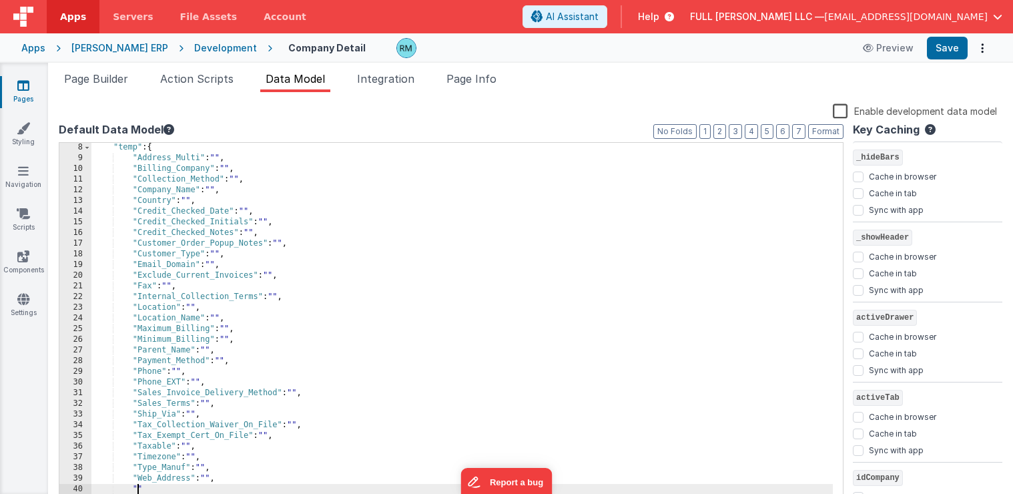
paste textarea
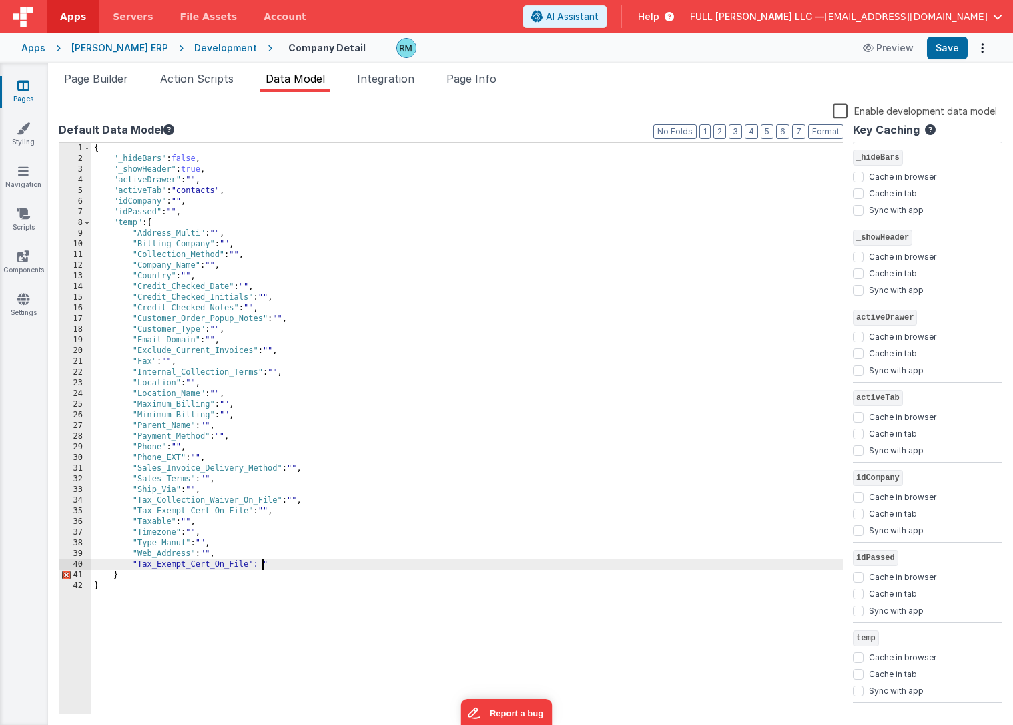
click at [270, 493] on div "{ "_hideBars" : false , "_showHeader" : true , "activeDrawer" : "" , "activeTab…" at bounding box center [467, 439] width 752 height 593
drag, startPoint x: 280, startPoint y: 564, endPoint x: 248, endPoint y: 565, distance: 31.4
click at [248, 493] on div "{ "_hideBars" : false , "_showHeader" : true , "activeDrawer" : "" , "activeTab…" at bounding box center [467, 439] width 752 height 593
click at [311, 493] on div "{ "_hideBars" : false , "_showHeader" : true , "activeDrawer" : "" , "activeTab…" at bounding box center [467, 439] width 752 height 593
drag, startPoint x: 295, startPoint y: 564, endPoint x: 121, endPoint y: 567, distance: 173.5
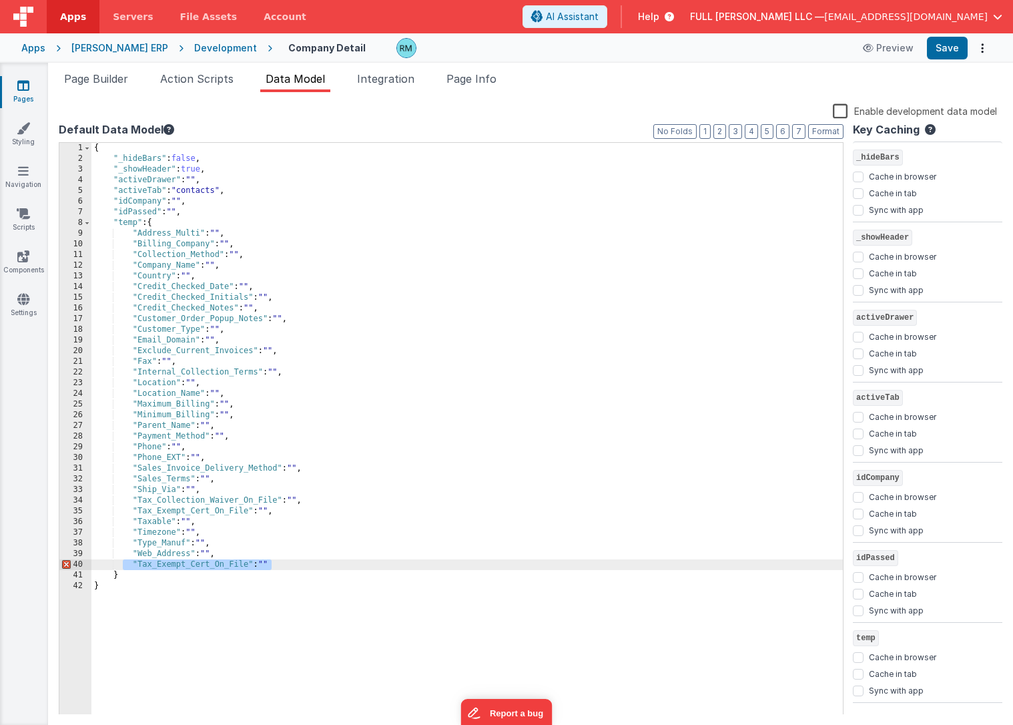
click at [121, 493] on div "{ "_hideBars" : false , "_showHeader" : true , "activeDrawer" : "" , "activeTab…" at bounding box center [467, 439] width 752 height 593
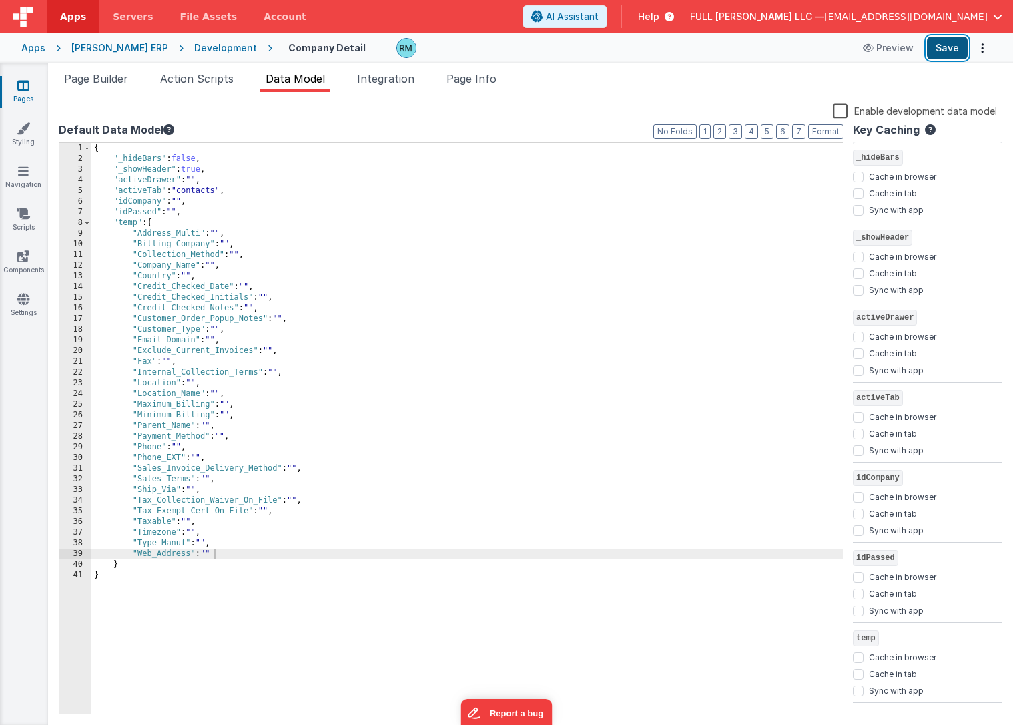
click at [940, 47] on button "Save" at bounding box center [947, 48] width 41 height 23
click at [108, 83] on span "Page Builder" at bounding box center [96, 78] width 64 height 13
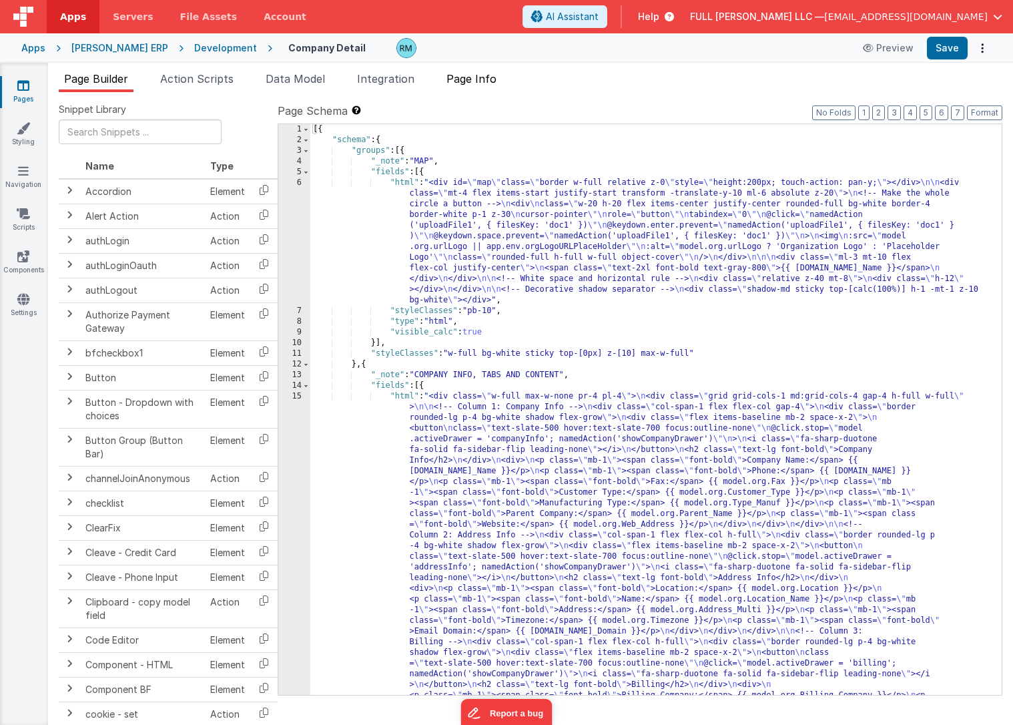
click at [463, 76] on span "Page Info" at bounding box center [471, 78] width 50 height 13
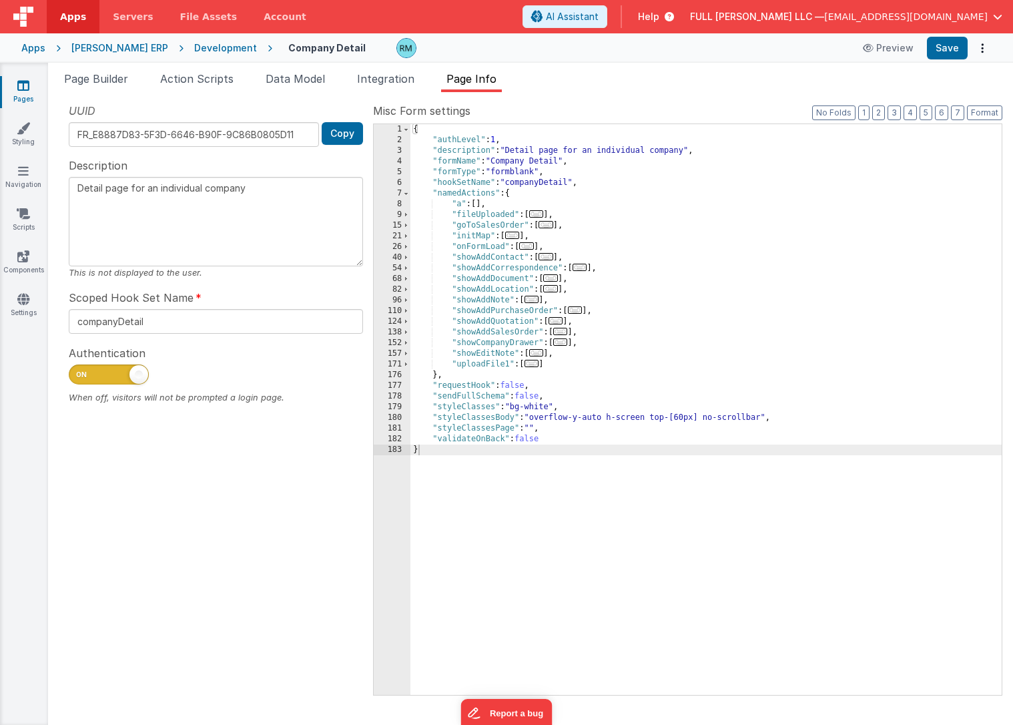
click at [563, 346] on span "..." at bounding box center [560, 341] width 15 height 7
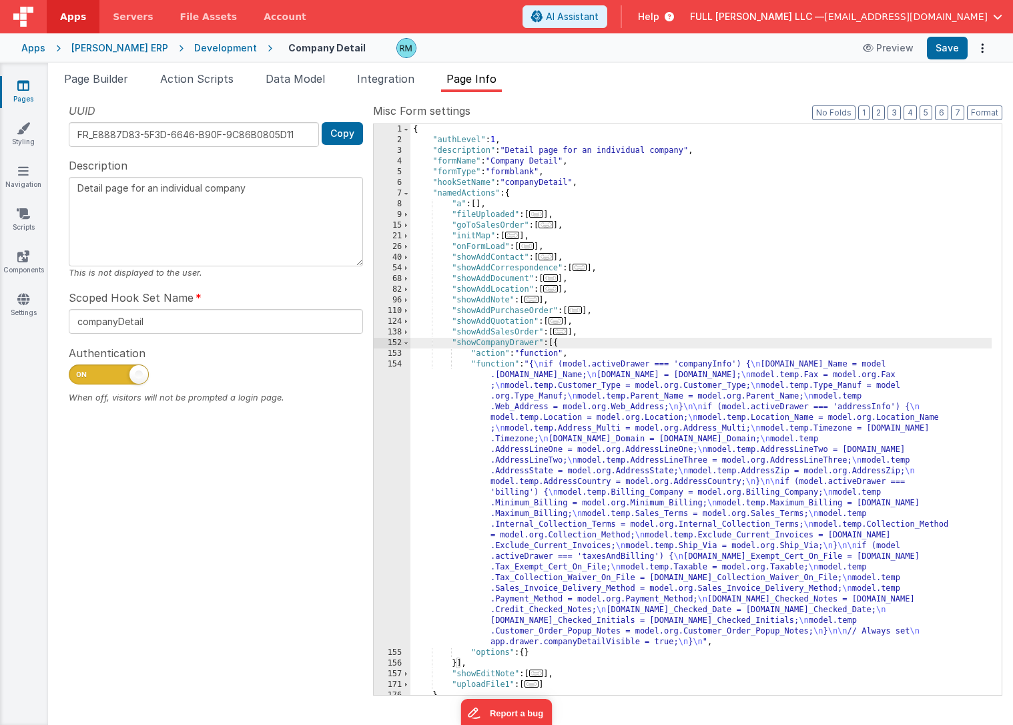
click at [505, 366] on div "{ "authLevel" : 1 , "description" : "Detail page for an individual company" , "…" at bounding box center [700, 420] width 581 height 592
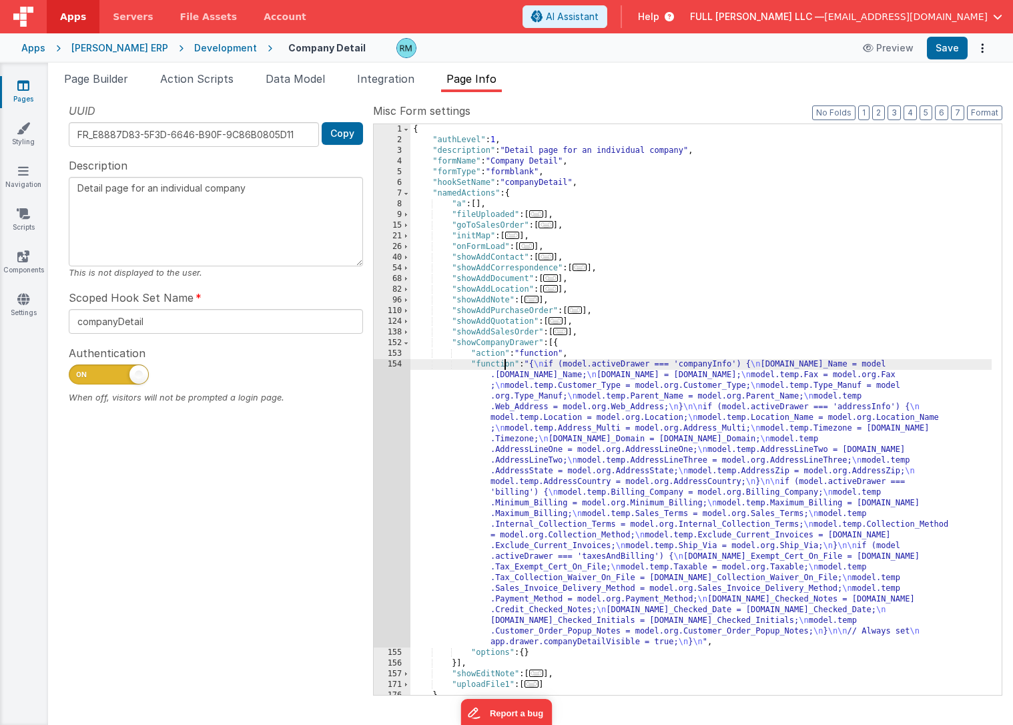
click at [395, 363] on div "154" at bounding box center [392, 503] width 37 height 288
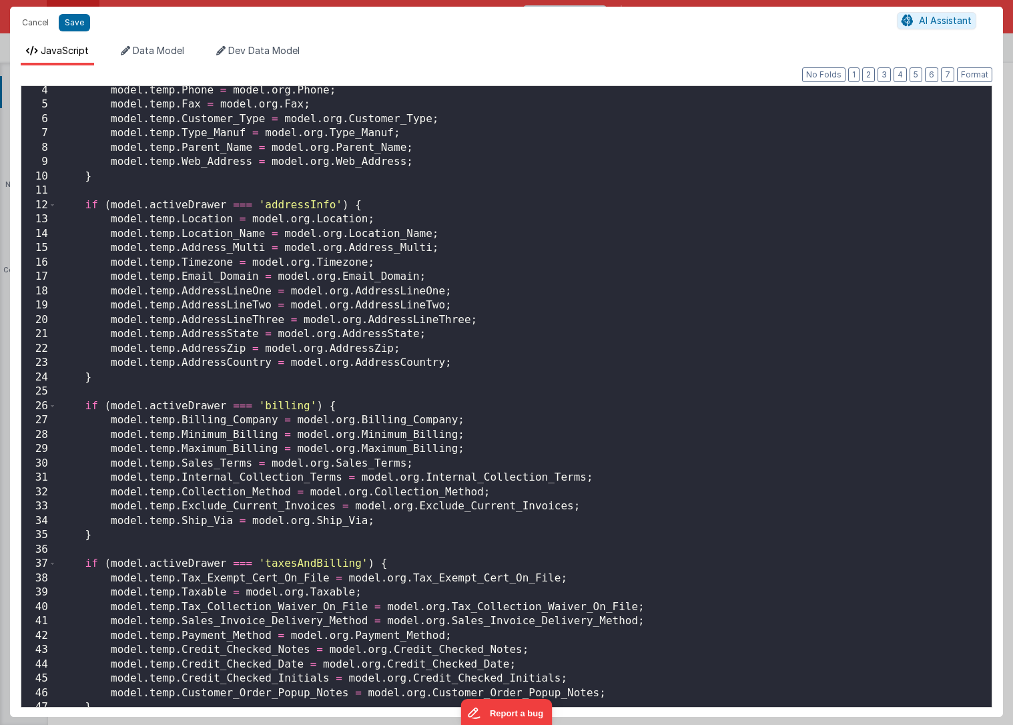
scroll to position [125, 0]
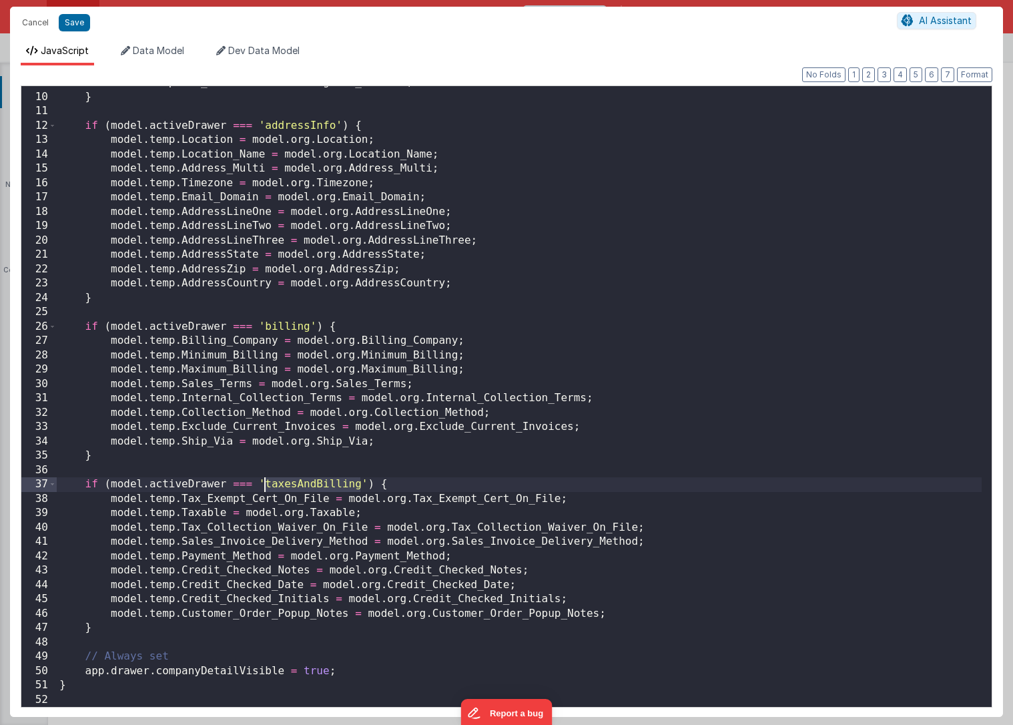
drag, startPoint x: 362, startPoint y: 485, endPoint x: 266, endPoint y: 483, distance: 95.5
click at [266, 483] on div "model . temp . Web_Address = model . org . Web_Address ; } if ( model . activeD…" at bounding box center [519, 399] width 925 height 649
click at [45, 25] on button "Cancel" at bounding box center [35, 22] width 40 height 19
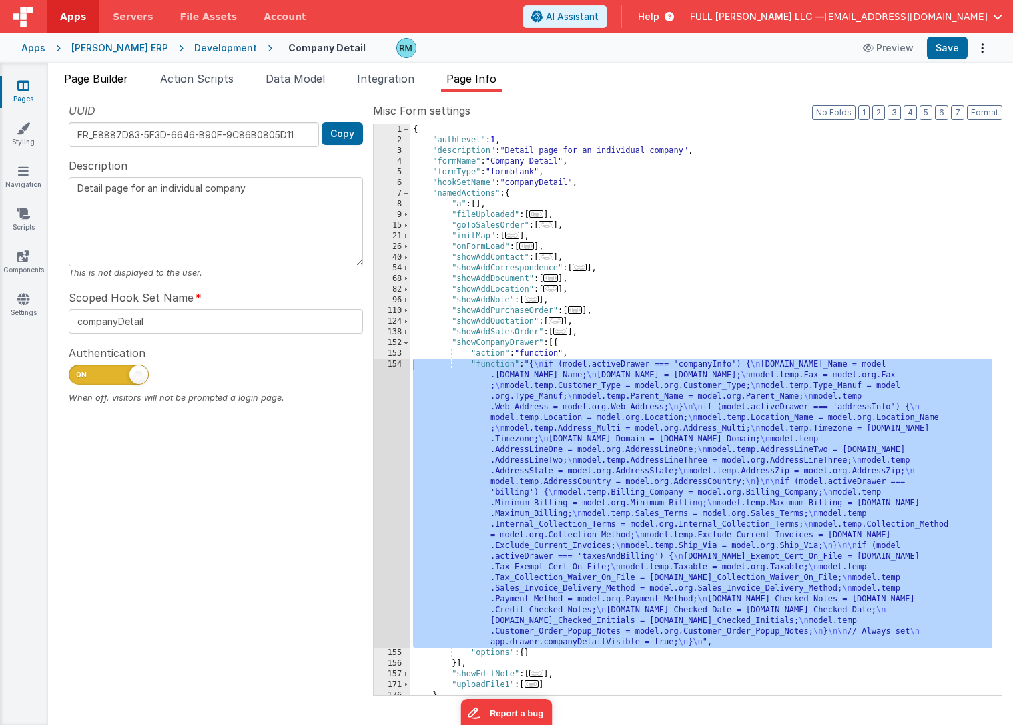
click at [81, 76] on span "Page Builder" at bounding box center [96, 78] width 64 height 13
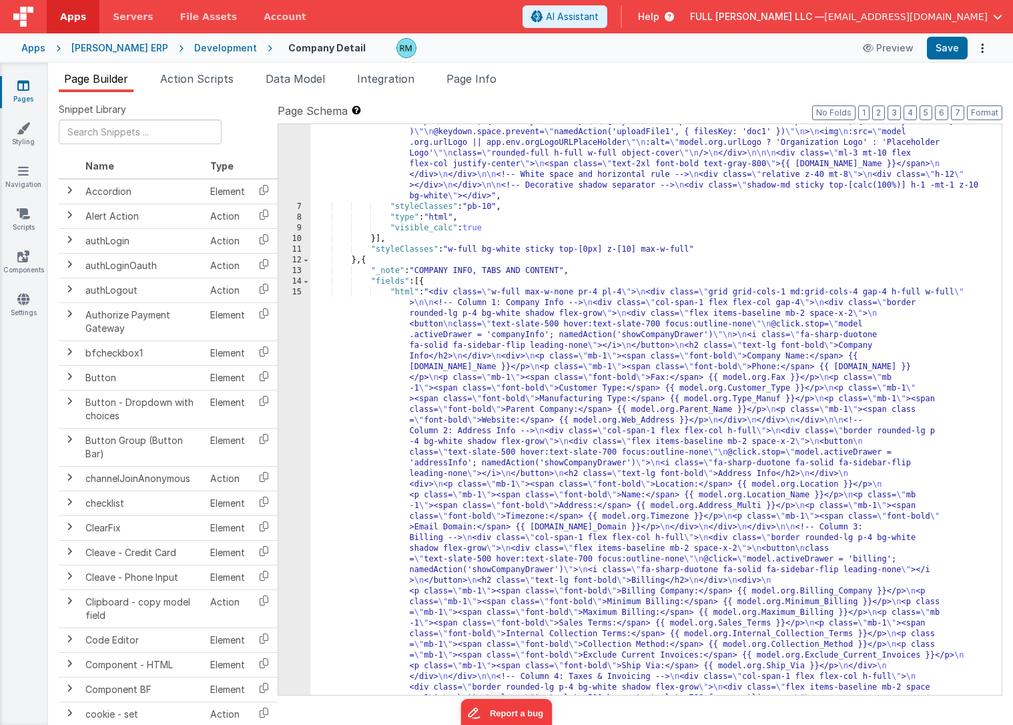
scroll to position [138, 0]
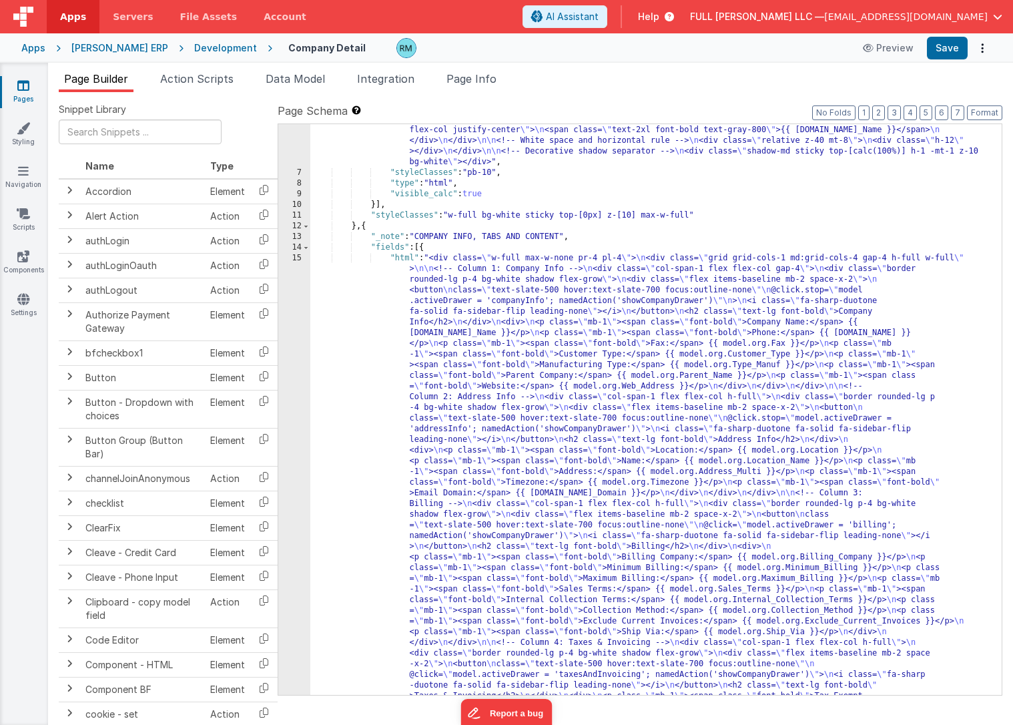
click at [404, 260] on div ""html" : "<div id= \" map \" class= \" border w-full relative z-0 \" style= \" …" at bounding box center [650, 666] width 681 height 1254
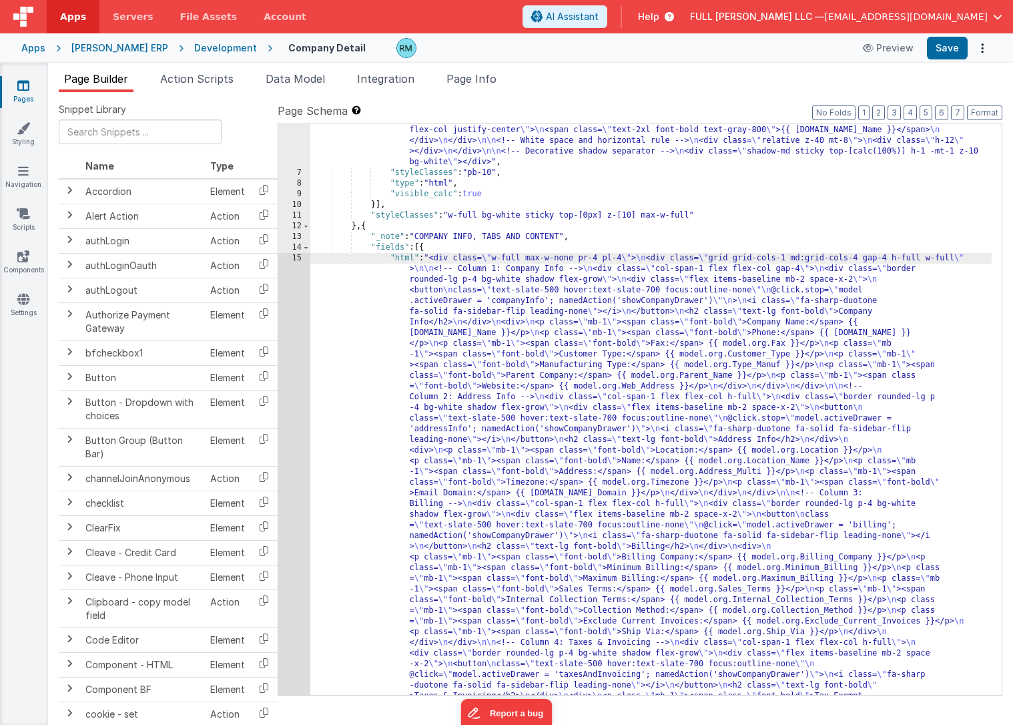
click at [302, 258] on div "15" at bounding box center [294, 530] width 32 height 555
click at [298, 256] on div "15" at bounding box center [294, 530] width 32 height 555
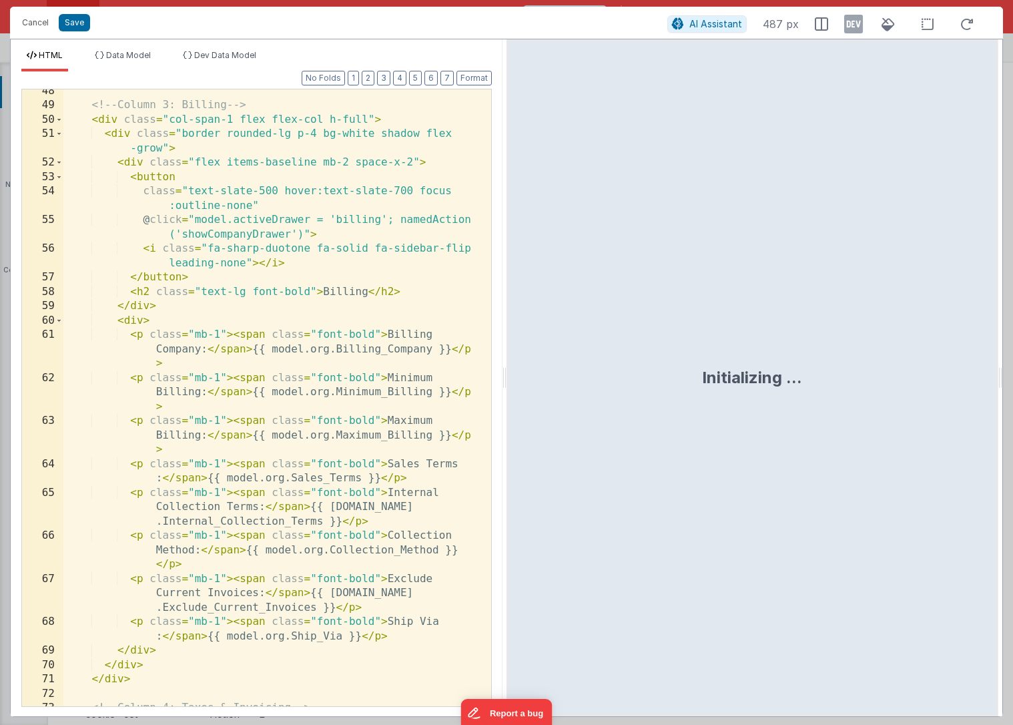
scroll to position [981, 0]
click at [336, 352] on div "<!-- Column 3: Billing --> < div class = "col-span-1 flex flex-col h-full" > < …" at bounding box center [272, 406] width 418 height 645
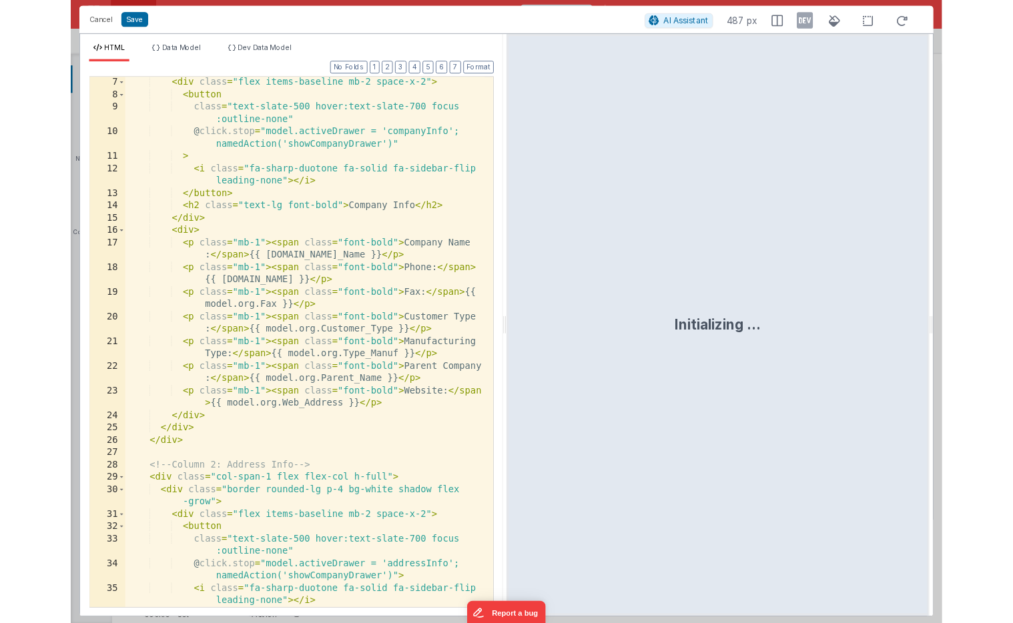
scroll to position [0, 0]
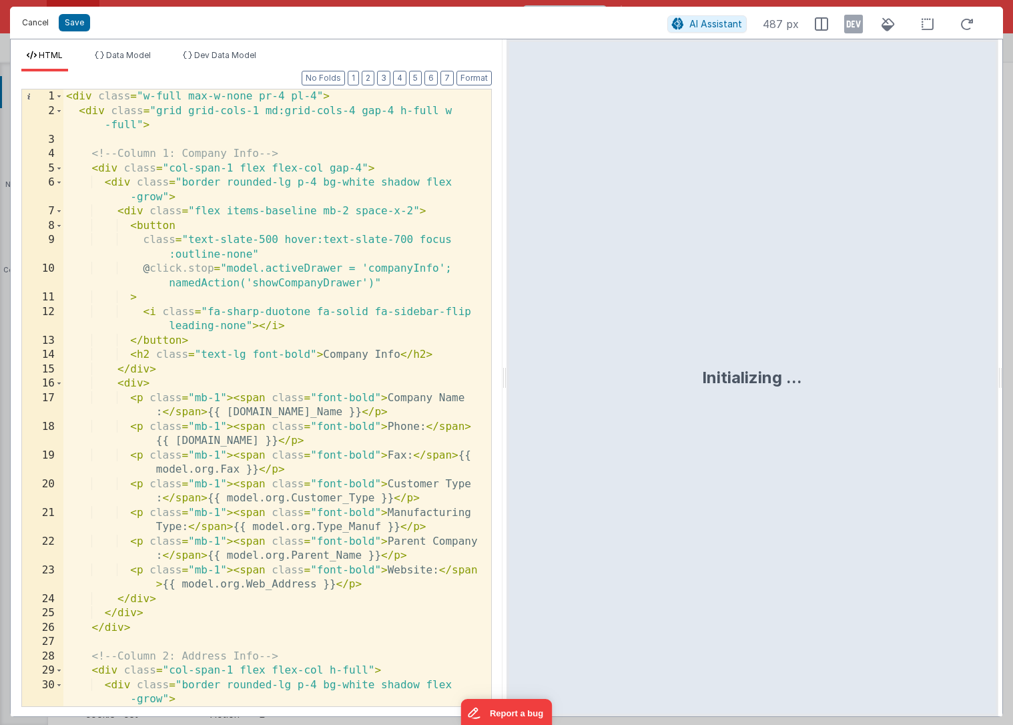
click at [43, 21] on button "Cancel" at bounding box center [35, 22] width 40 height 19
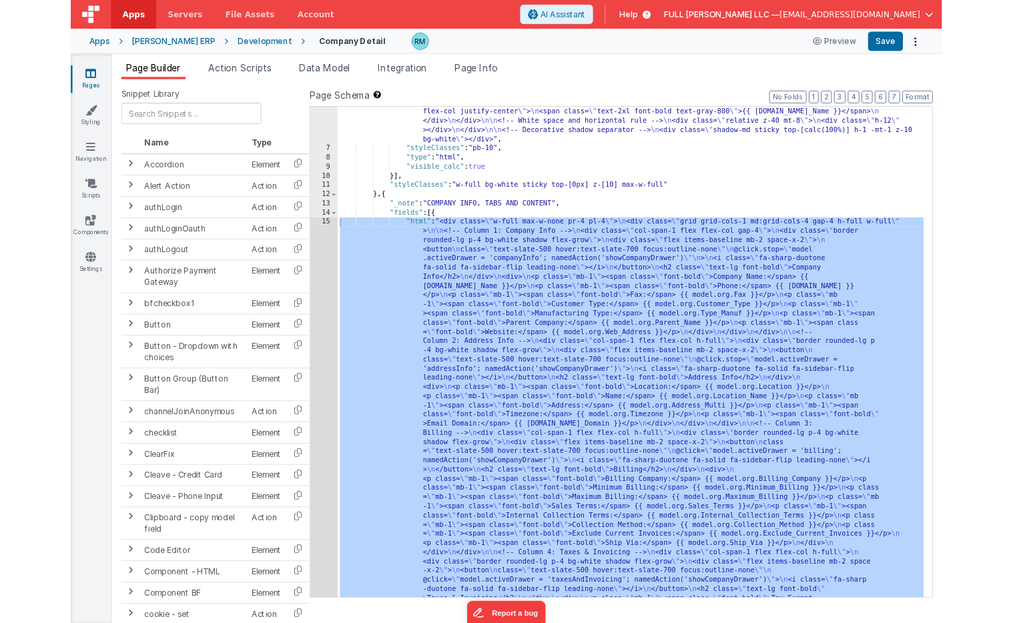
scroll to position [138, 0]
